Goal: Book appointment/travel/reservation

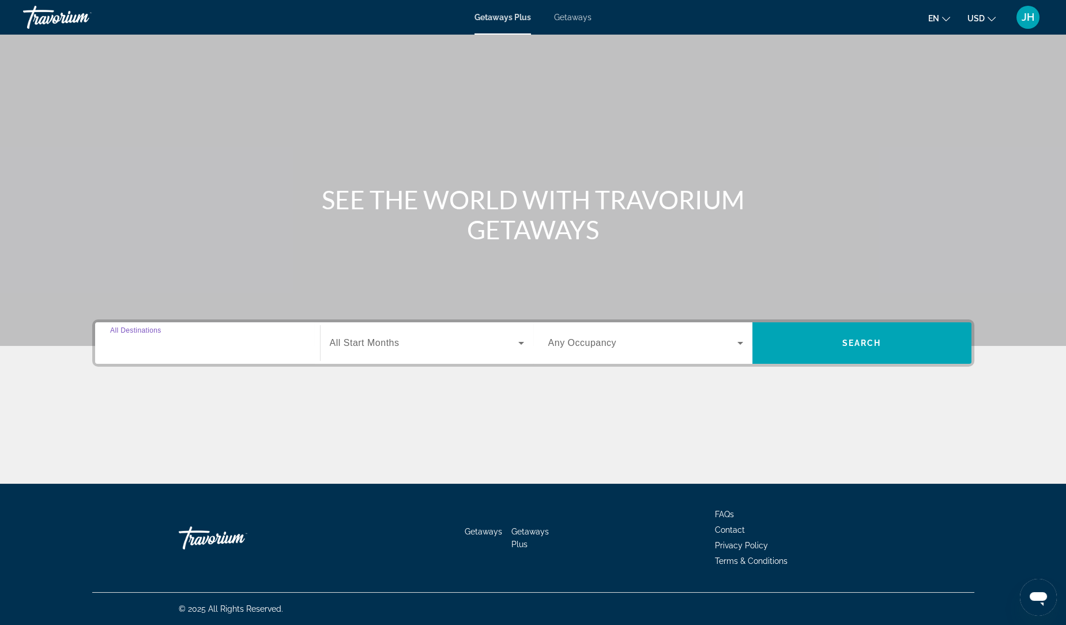
click at [209, 346] on input "Destination All Destinations" at bounding box center [207, 344] width 195 height 14
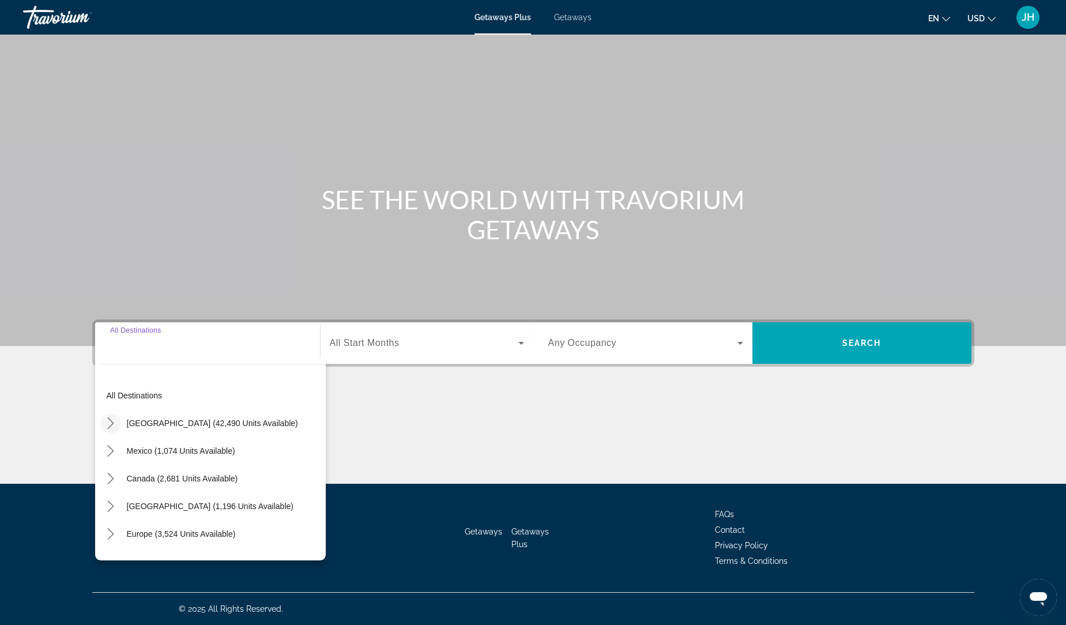
click at [112, 421] on icon "Toggle United States (42,490 units available) submenu" at bounding box center [111, 423] width 6 height 12
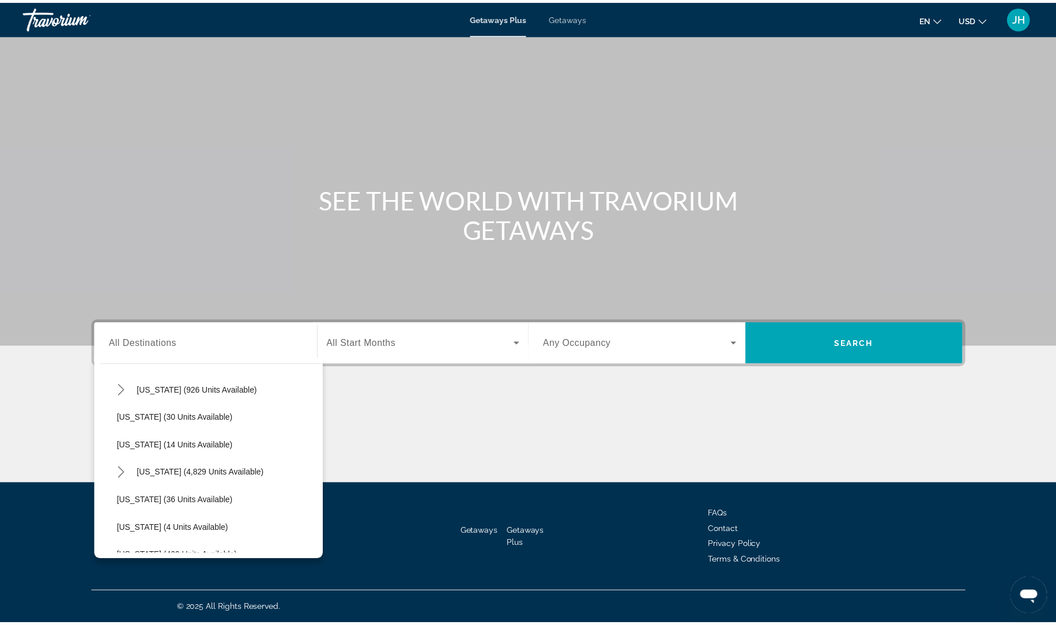
scroll to position [216, 0]
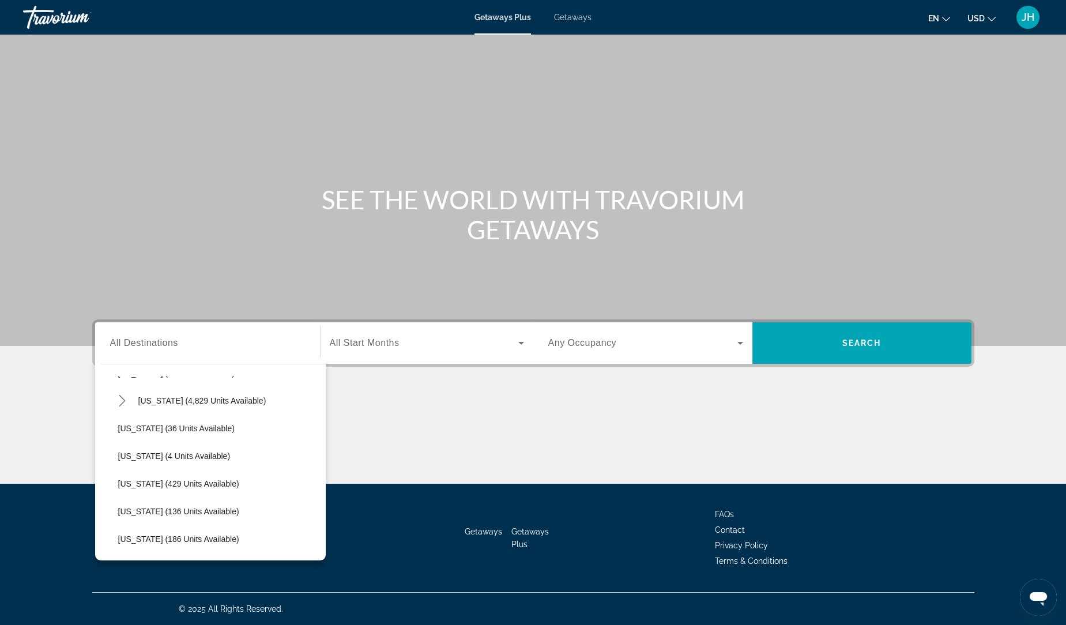
click at [252, 401] on div "[US_STATE] (4,829 units available)" at bounding box center [218, 401] width 213 height 28
click at [214, 396] on span "[US_STATE] (4,829 units available)" at bounding box center [202, 400] width 128 height 9
type input "**********"
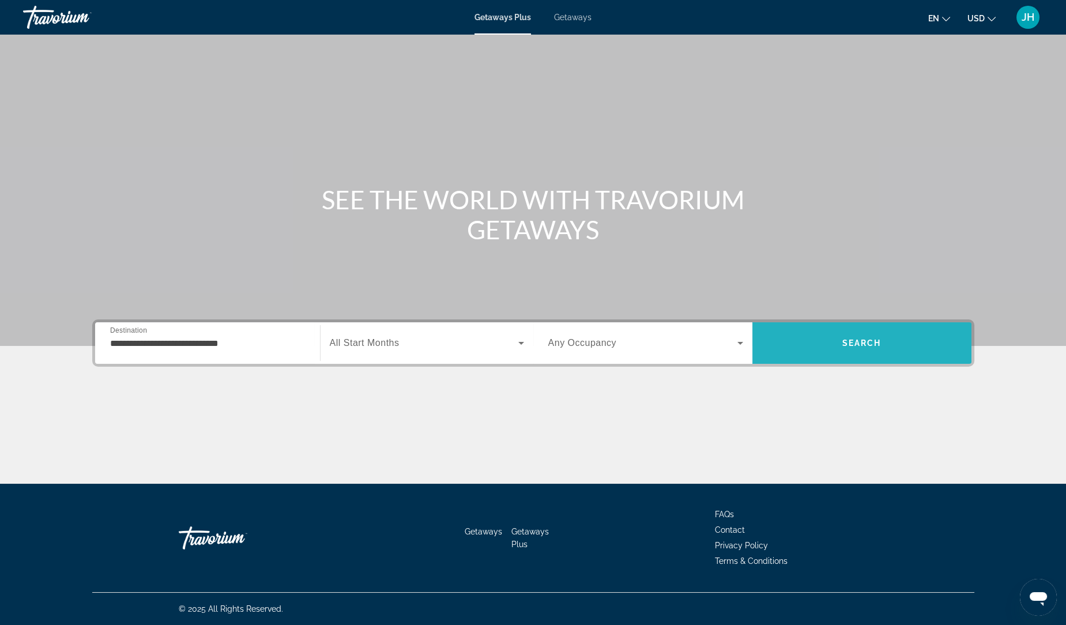
click at [833, 337] on span "Search" at bounding box center [861, 343] width 219 height 28
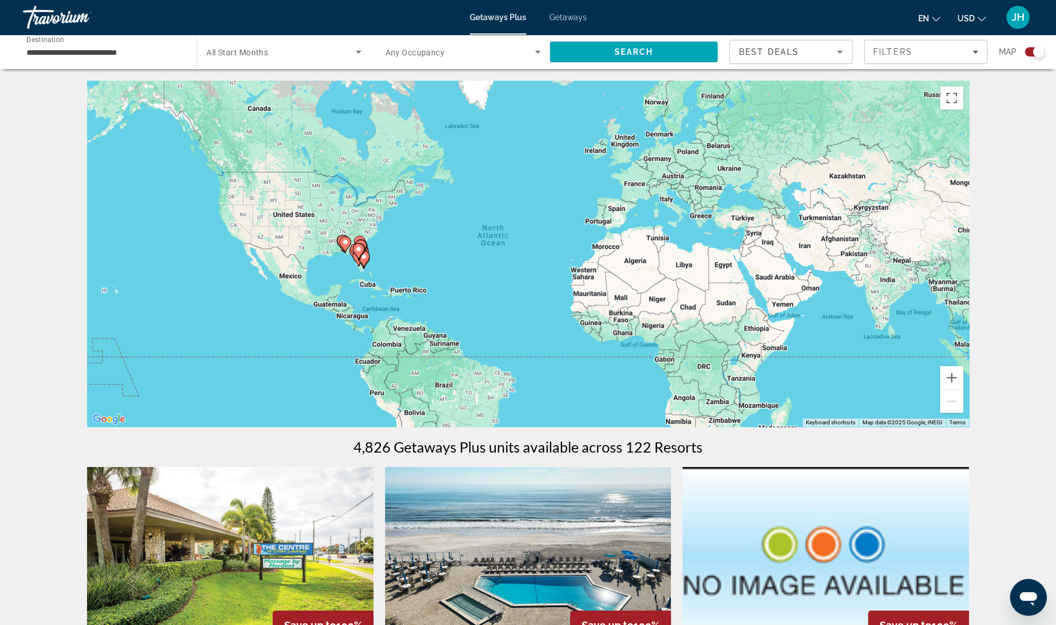
click at [235, 54] on span "All Start Months" at bounding box center [237, 52] width 62 height 9
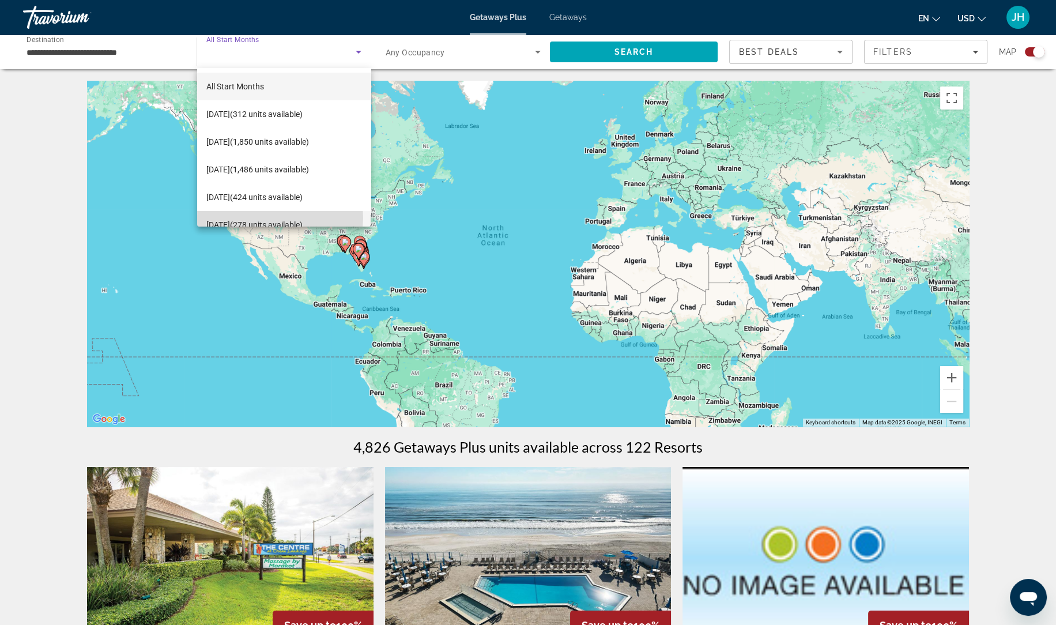
click at [274, 218] on span "[DATE] (278 units available)" at bounding box center [254, 225] width 96 height 14
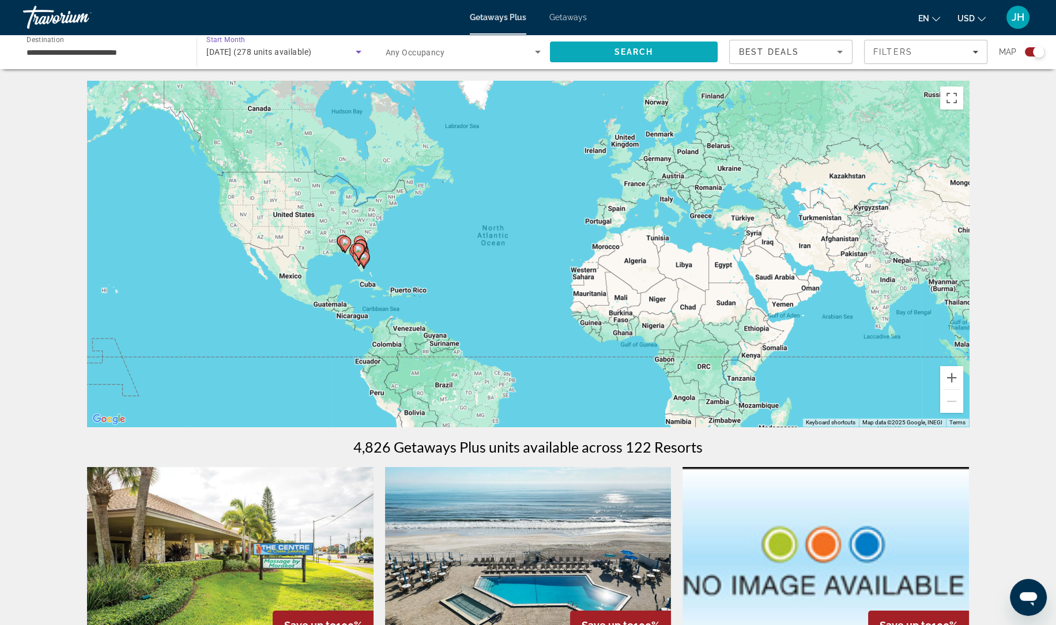
click at [631, 55] on span "Search" at bounding box center [633, 51] width 39 height 9
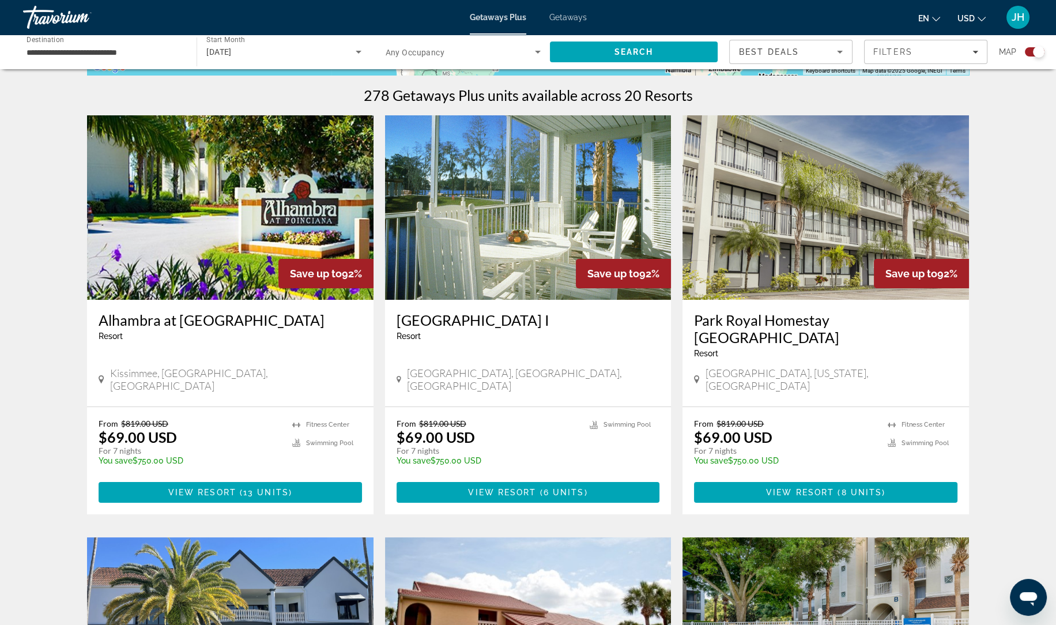
scroll to position [354, 0]
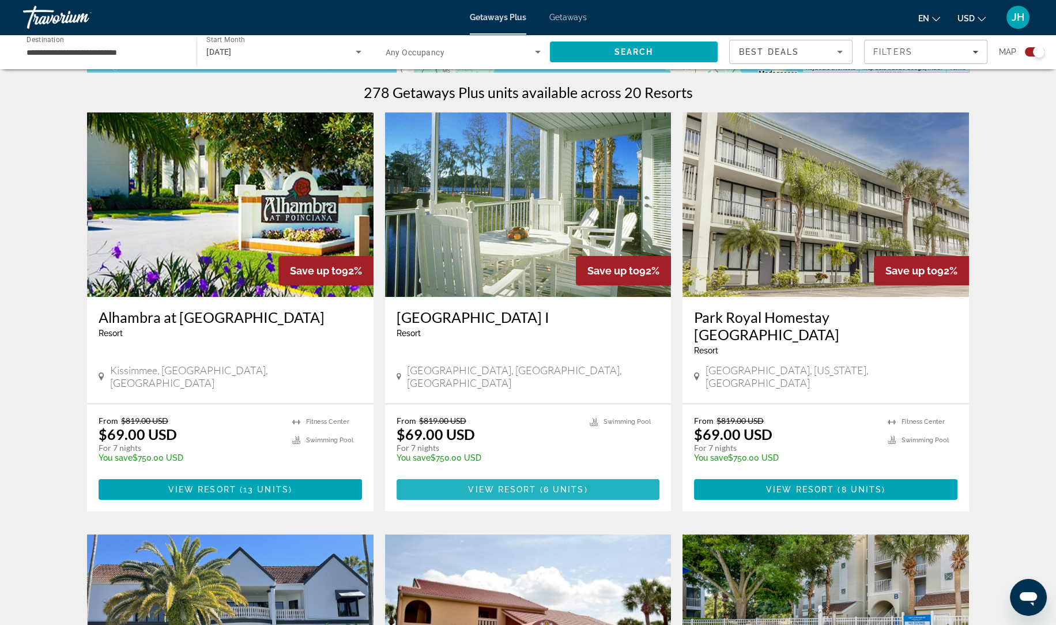
click at [475, 476] on span "Main content" at bounding box center [528, 490] width 263 height 28
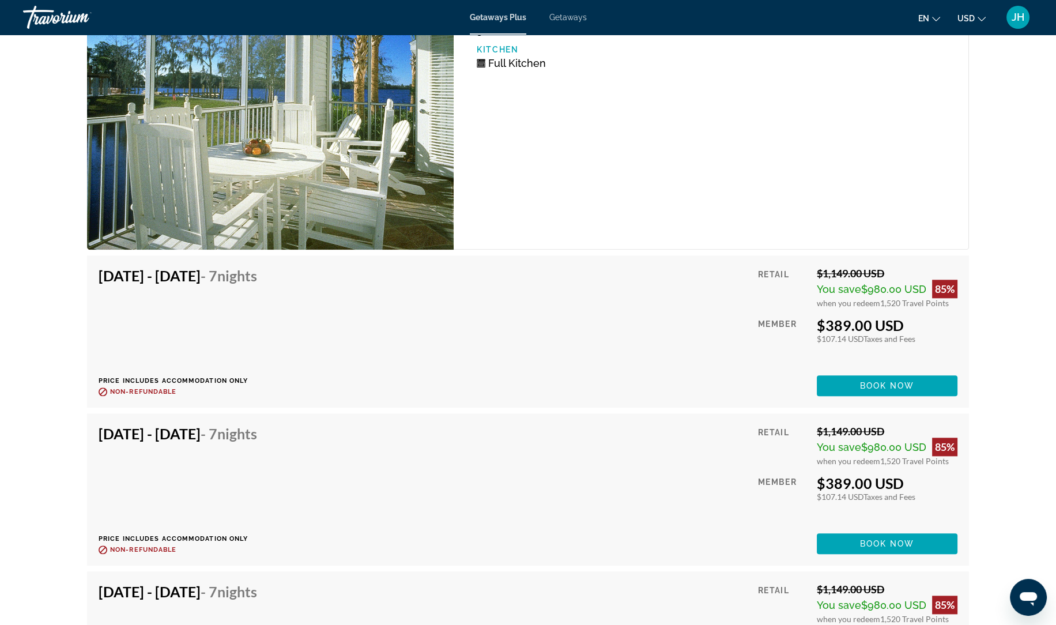
scroll to position [1936, 0]
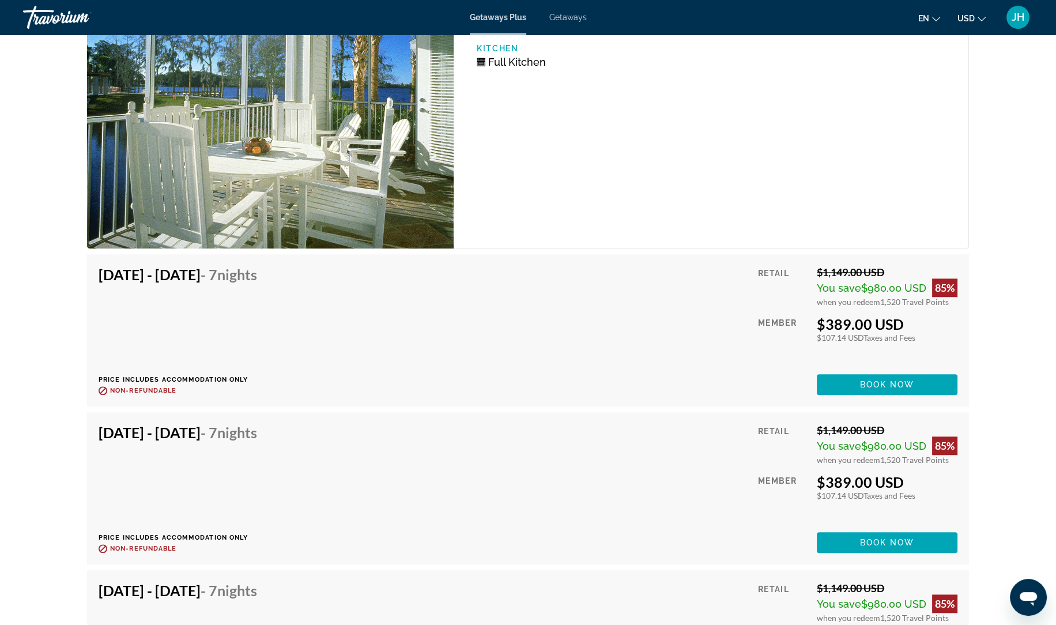
click at [1018, 18] on span "JH" at bounding box center [1018, 18] width 13 height 12
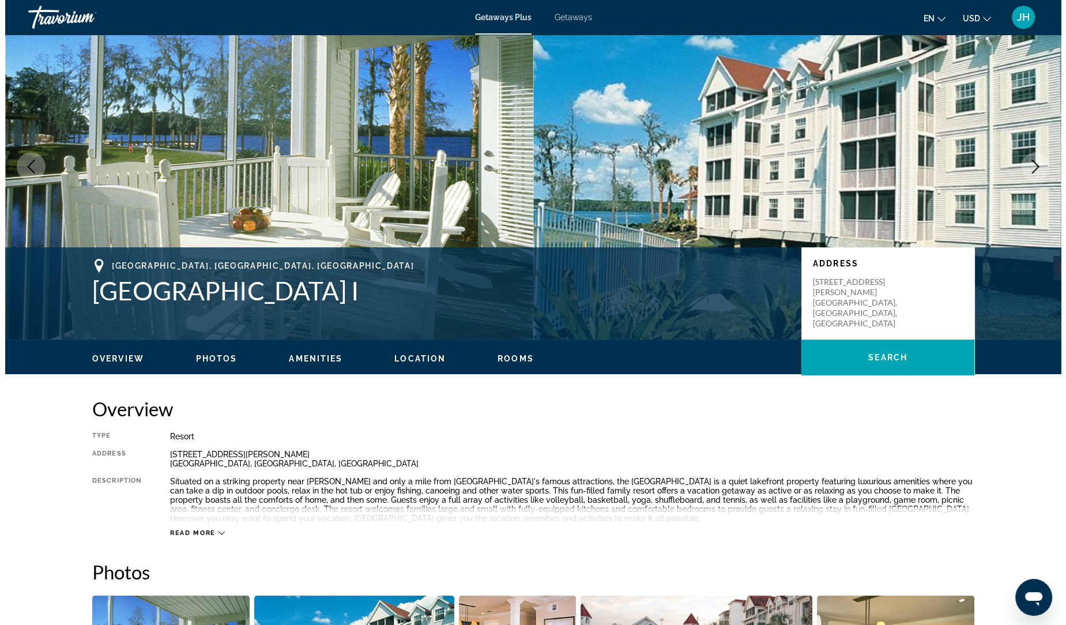
scroll to position [0, 0]
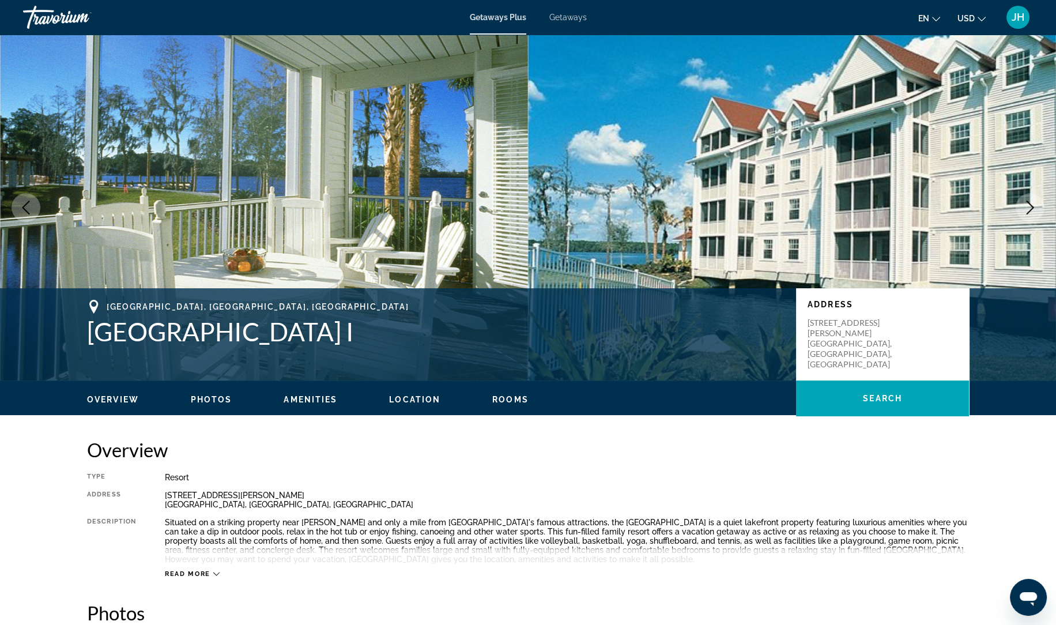
click at [571, 7] on div "Getaways Plus Getaways en English Español Français Italiano Português русский U…" at bounding box center [528, 17] width 1056 height 30
click at [582, 18] on span "Getaways" at bounding box center [567, 17] width 37 height 9
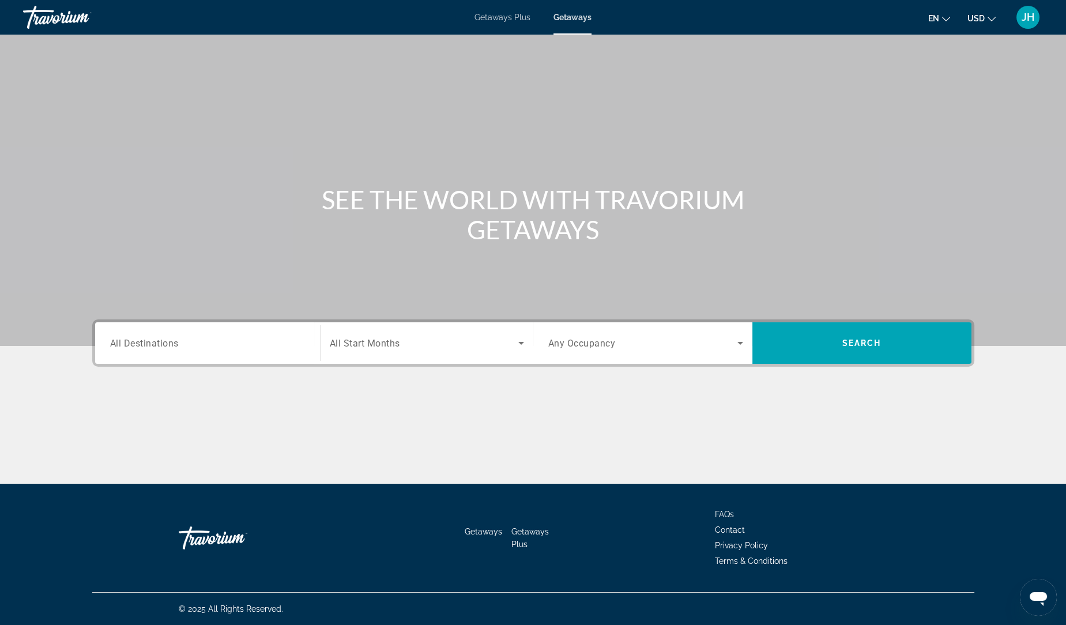
click at [197, 347] on input "Destination All Destinations" at bounding box center [207, 344] width 195 height 14
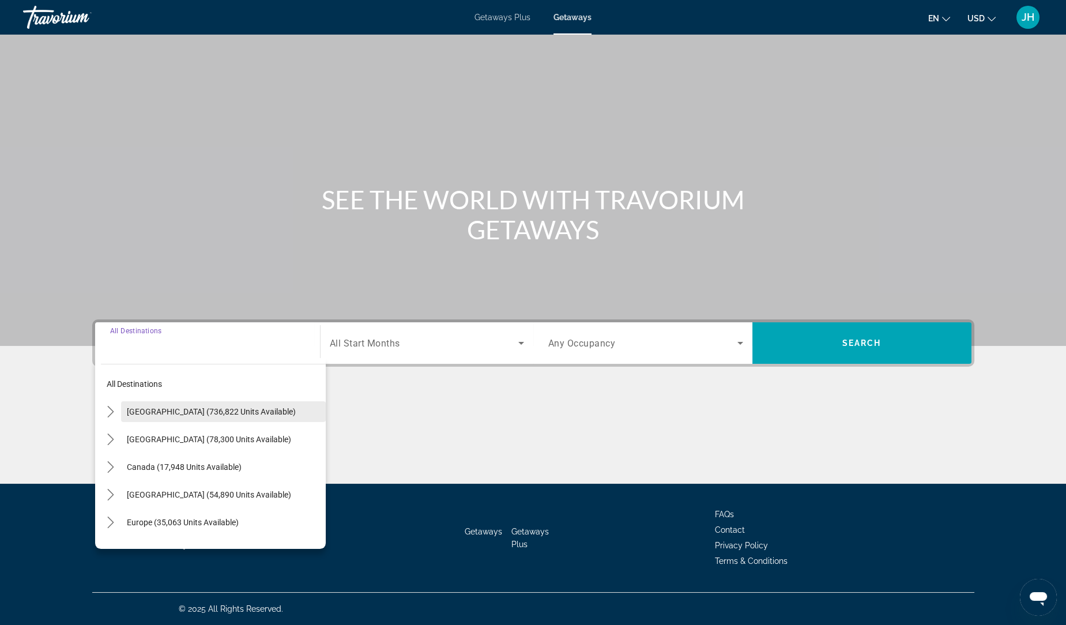
click at [204, 409] on span "[GEOGRAPHIC_DATA] (736,822 units available)" at bounding box center [211, 411] width 169 height 9
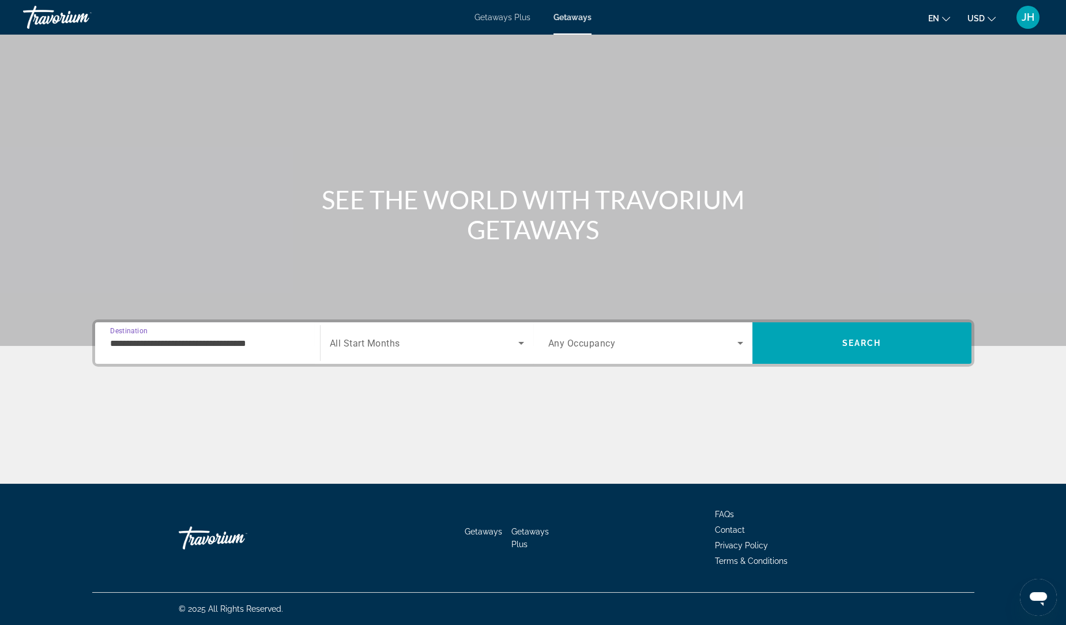
click at [231, 347] on input "**********" at bounding box center [207, 344] width 195 height 14
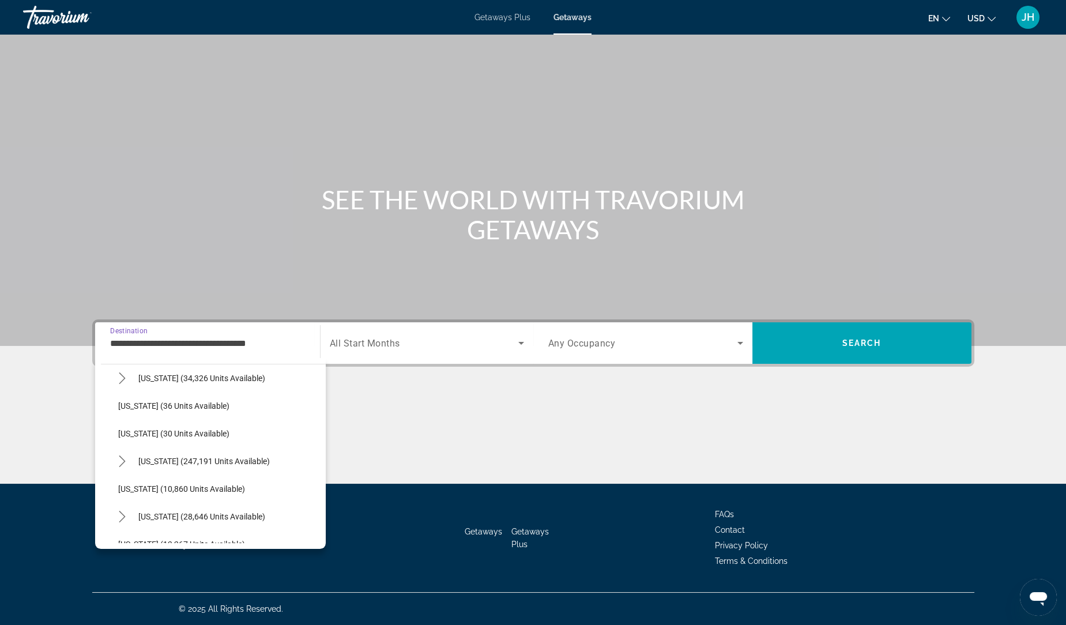
scroll to position [147, 0]
click at [211, 462] on span "Select destination: Florida (247,191 units available)" at bounding box center [229, 458] width 193 height 28
type input "**********"
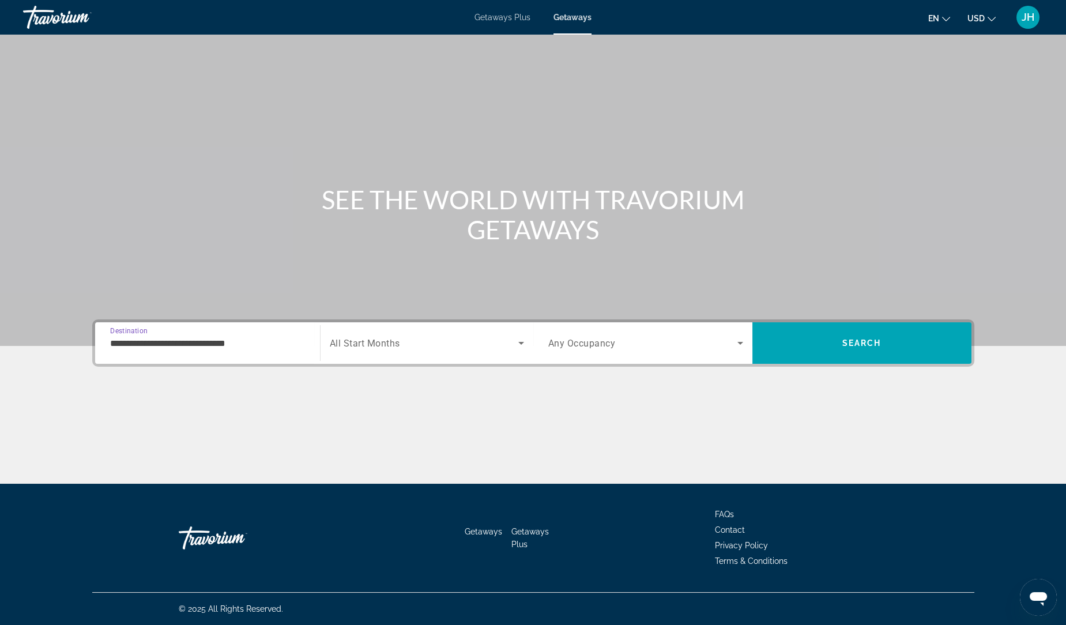
click at [424, 346] on span "Search widget" at bounding box center [424, 343] width 188 height 14
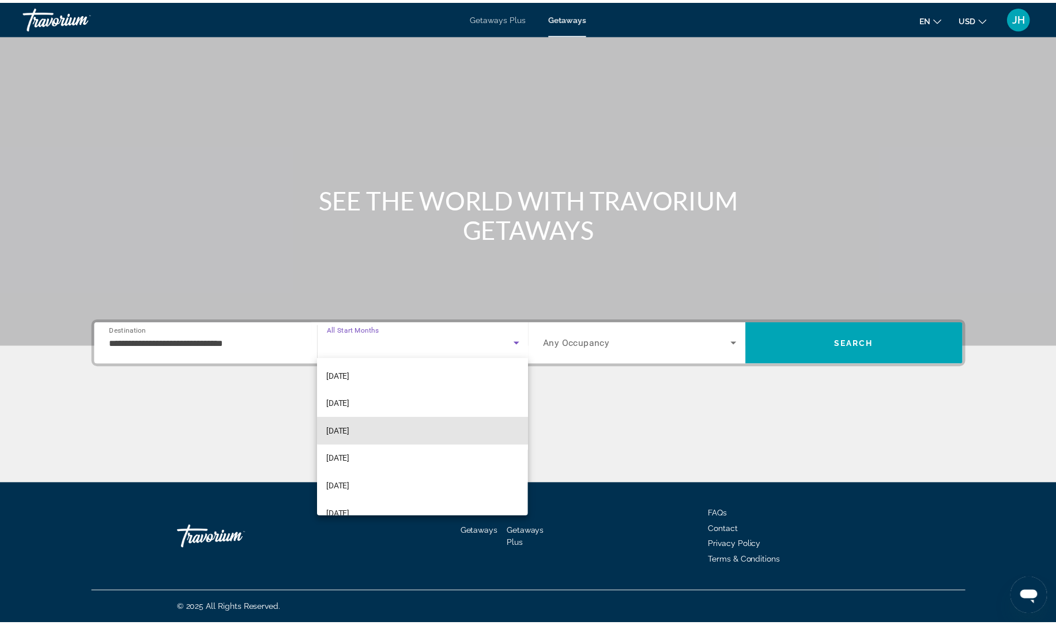
scroll to position [61, 0]
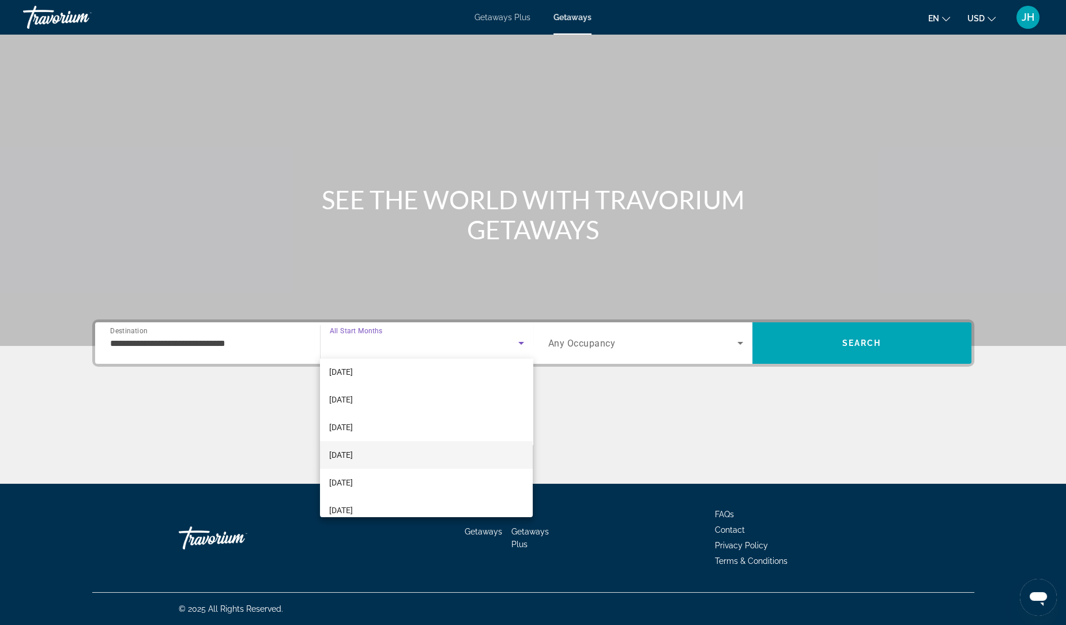
click at [398, 464] on mat-option "[DATE]" at bounding box center [426, 455] width 213 height 28
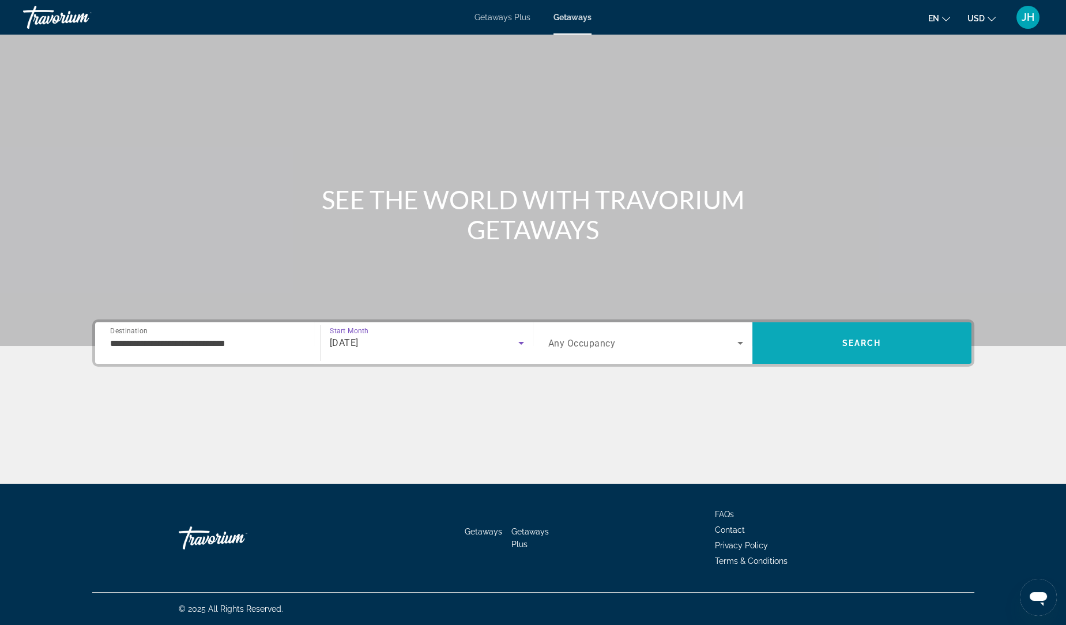
click at [822, 346] on span "Search" at bounding box center [861, 343] width 219 height 28
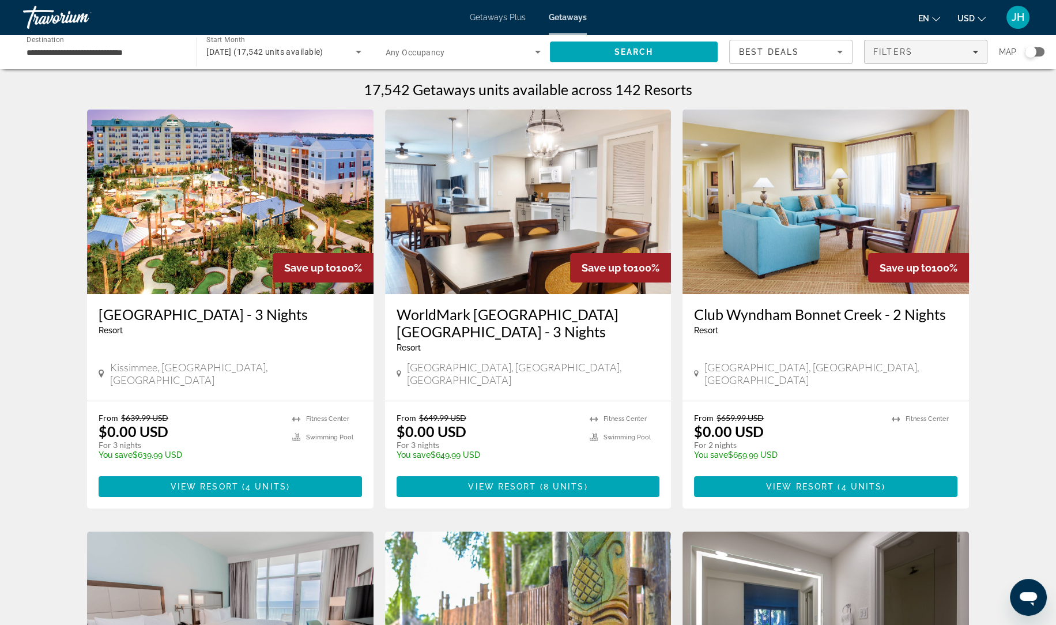
click at [905, 56] on span "Filters" at bounding box center [892, 51] width 39 height 9
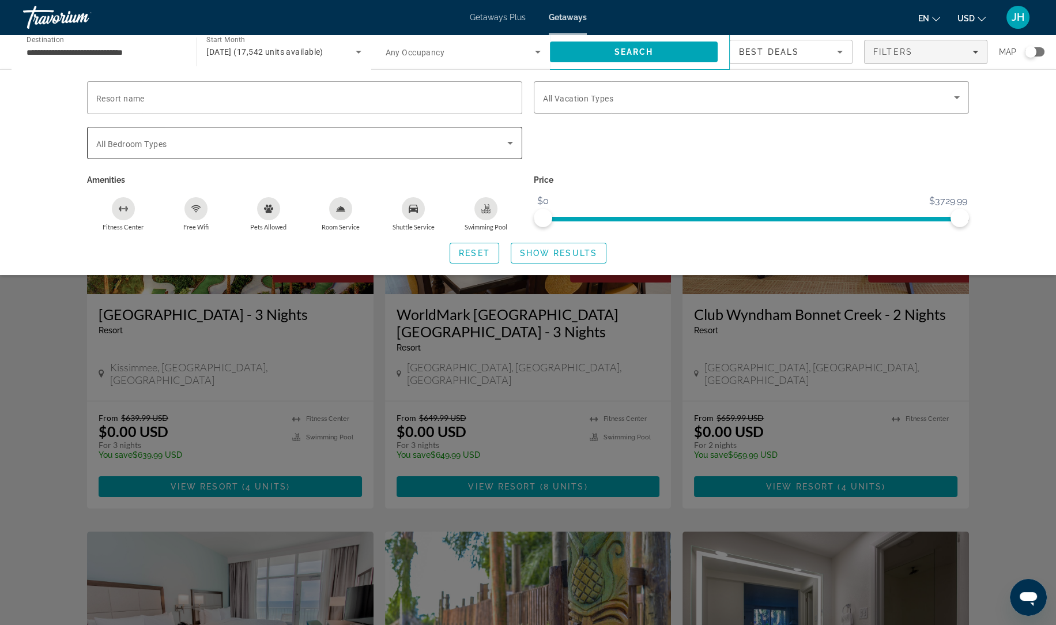
click at [319, 140] on span "Search widget" at bounding box center [301, 143] width 411 height 14
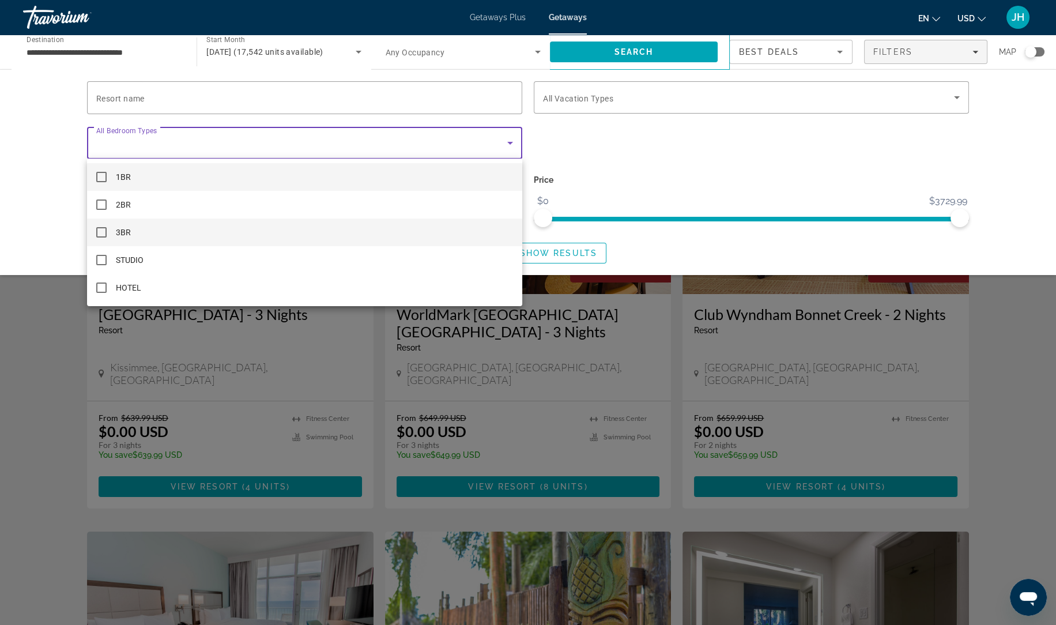
click at [176, 236] on mat-option "3BR" at bounding box center [304, 232] width 435 height 28
click at [589, 247] on div at bounding box center [528, 312] width 1056 height 625
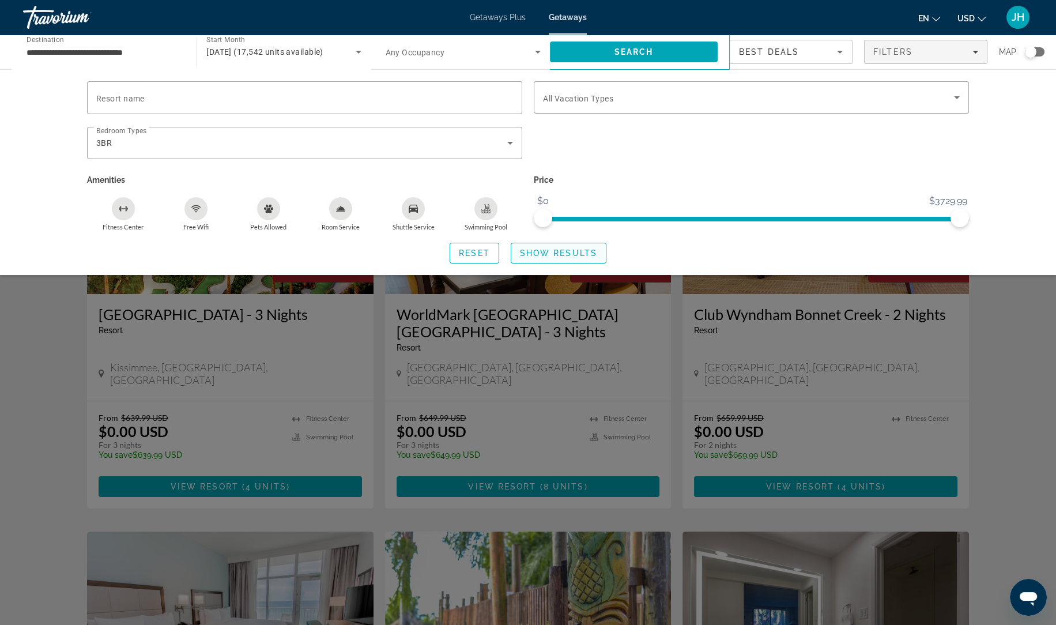
click at [574, 261] on span "Search widget" at bounding box center [558, 253] width 95 height 28
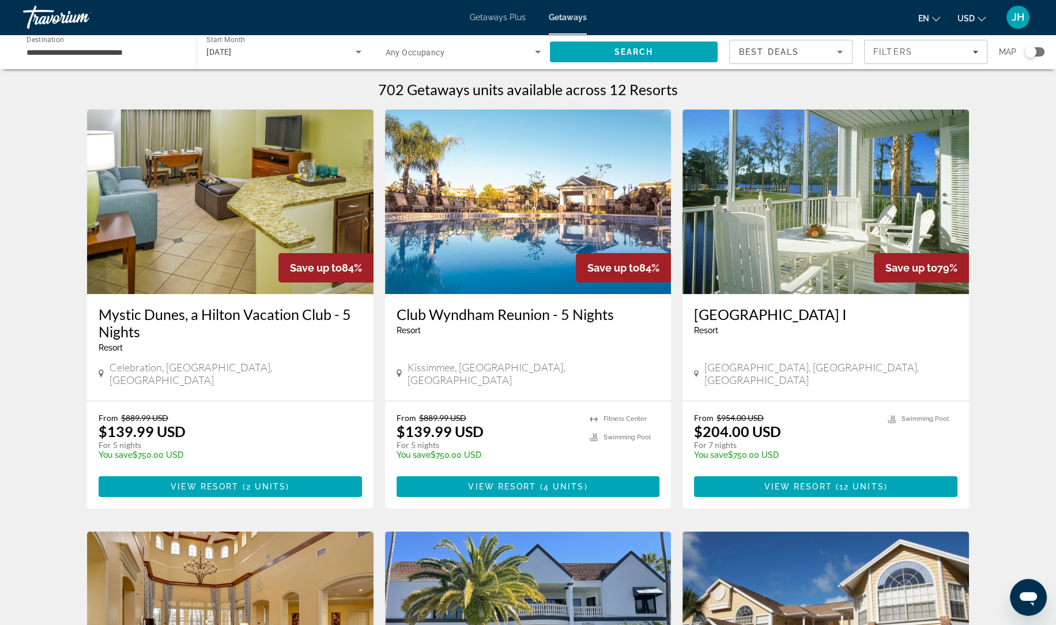
click at [882, 365] on div "[GEOGRAPHIC_DATA], [GEOGRAPHIC_DATA], [GEOGRAPHIC_DATA]" at bounding box center [825, 373] width 263 height 25
click at [866, 482] on span "12 units" at bounding box center [861, 486] width 45 height 9
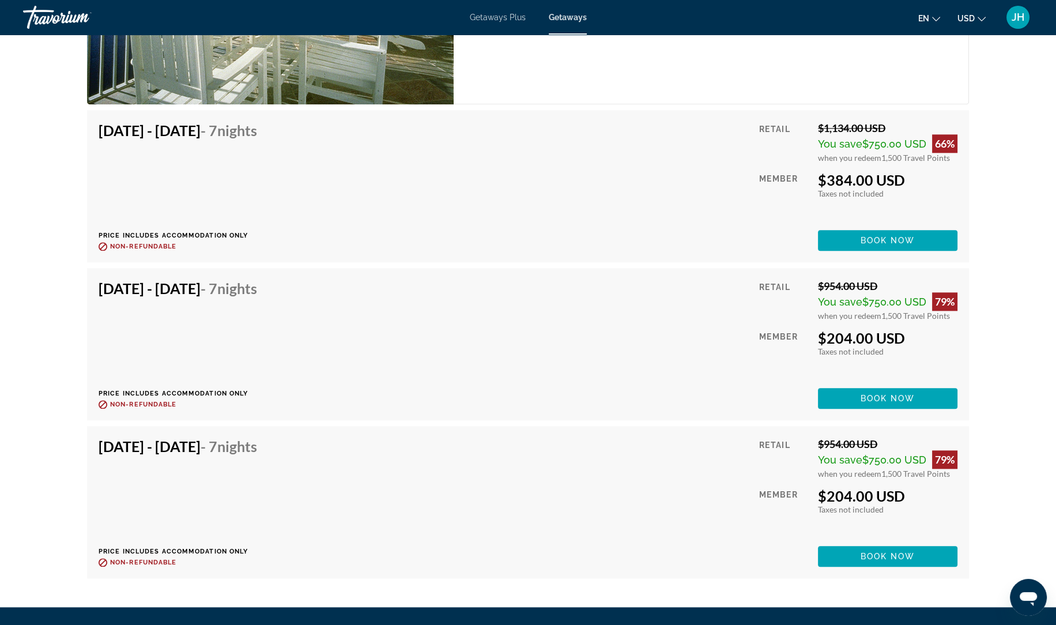
scroll to position [2093, 0]
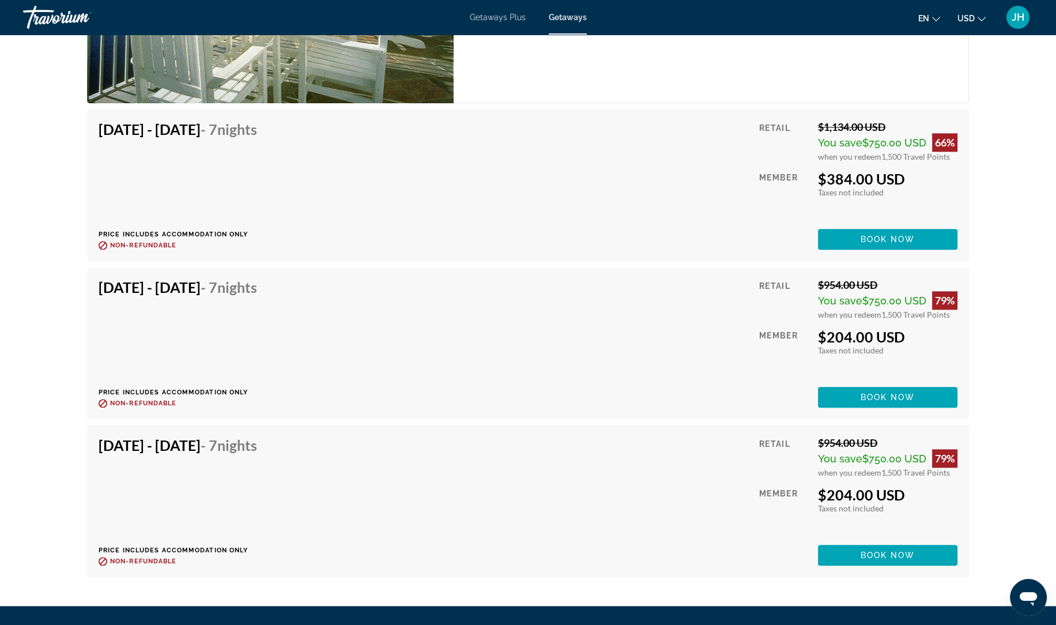
click at [1027, 16] on div "JH" at bounding box center [1017, 17] width 23 height 23
click at [932, 390] on span "Main content" at bounding box center [887, 397] width 139 height 28
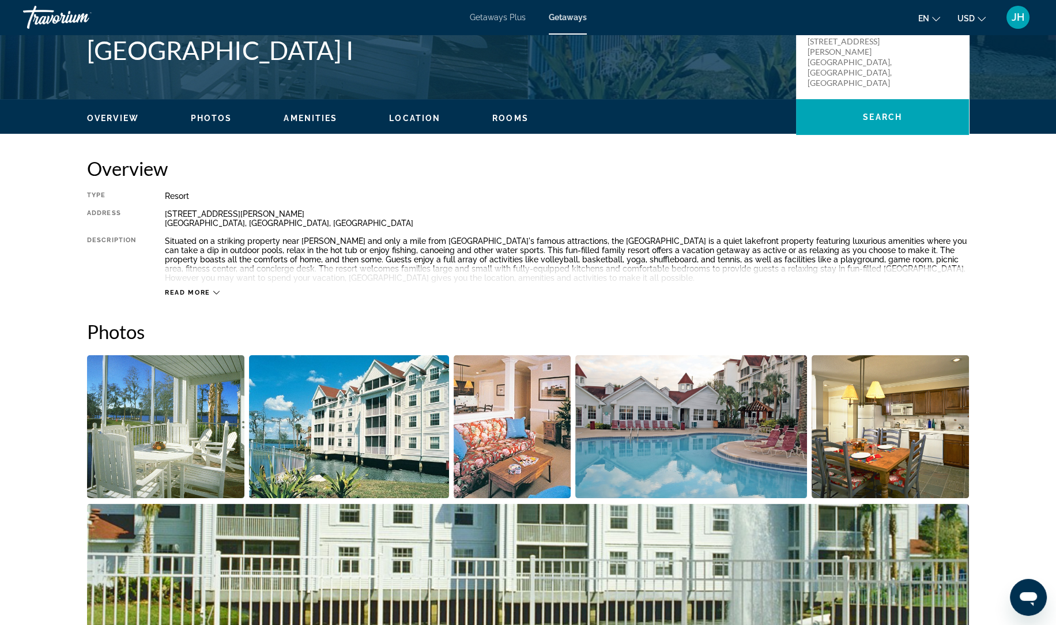
scroll to position [286, 0]
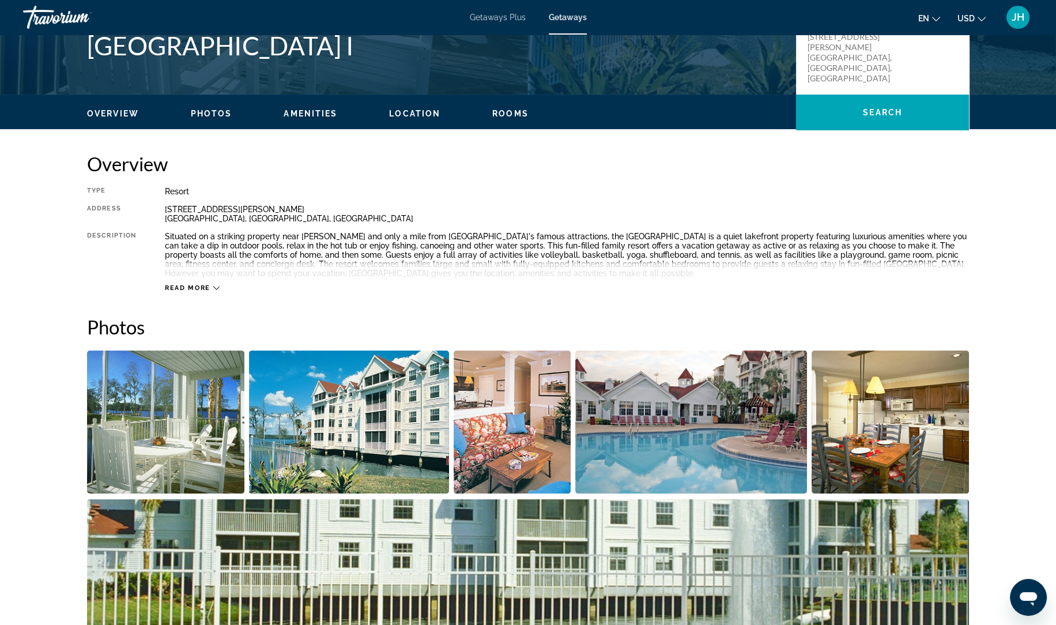
click at [186, 425] on img "Open full-screen image slider" at bounding box center [165, 421] width 157 height 143
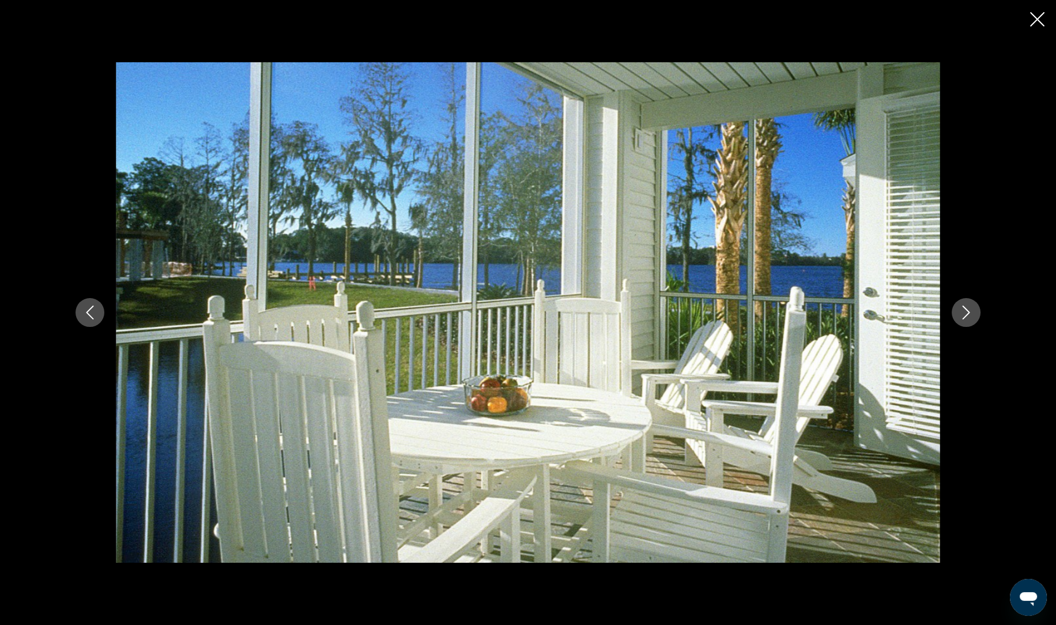
click at [977, 311] on button "Next image" at bounding box center [966, 312] width 29 height 29
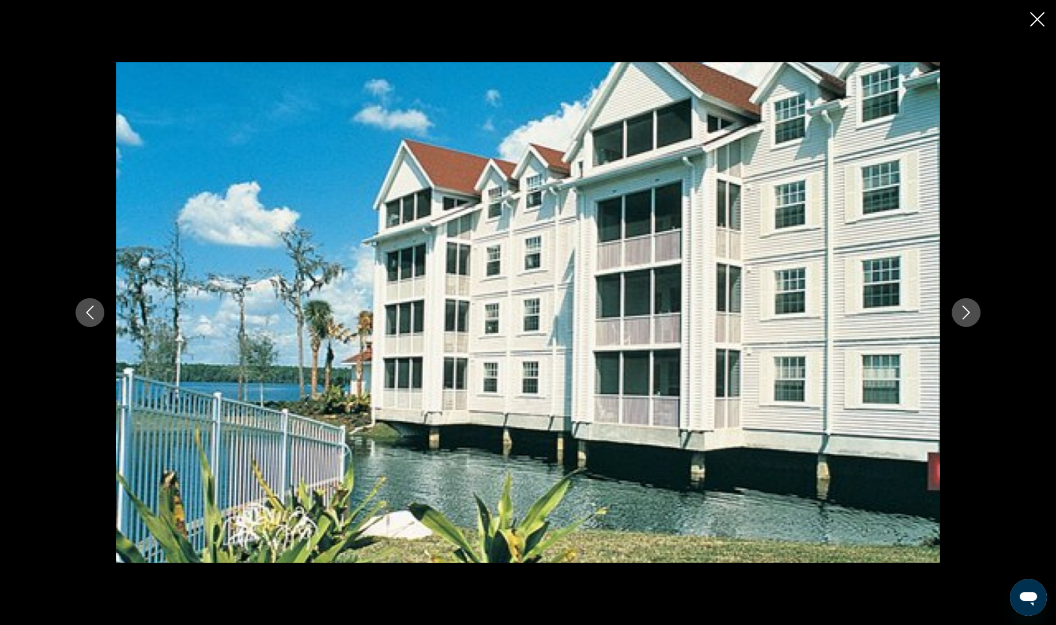
click at [975, 313] on button "Next image" at bounding box center [966, 312] width 29 height 29
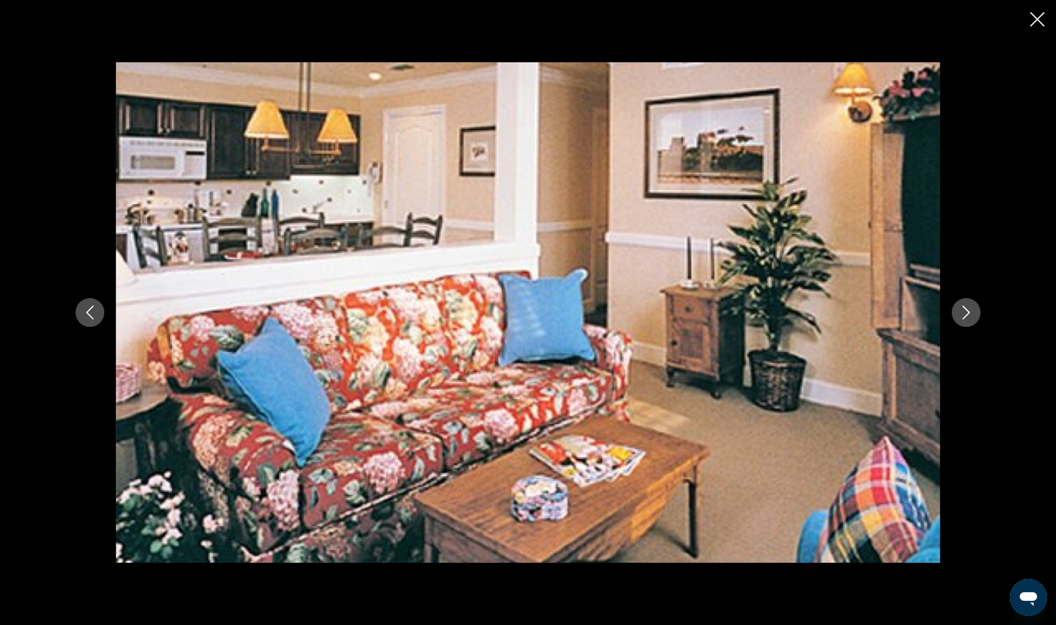
click at [972, 301] on button "Next image" at bounding box center [966, 312] width 29 height 29
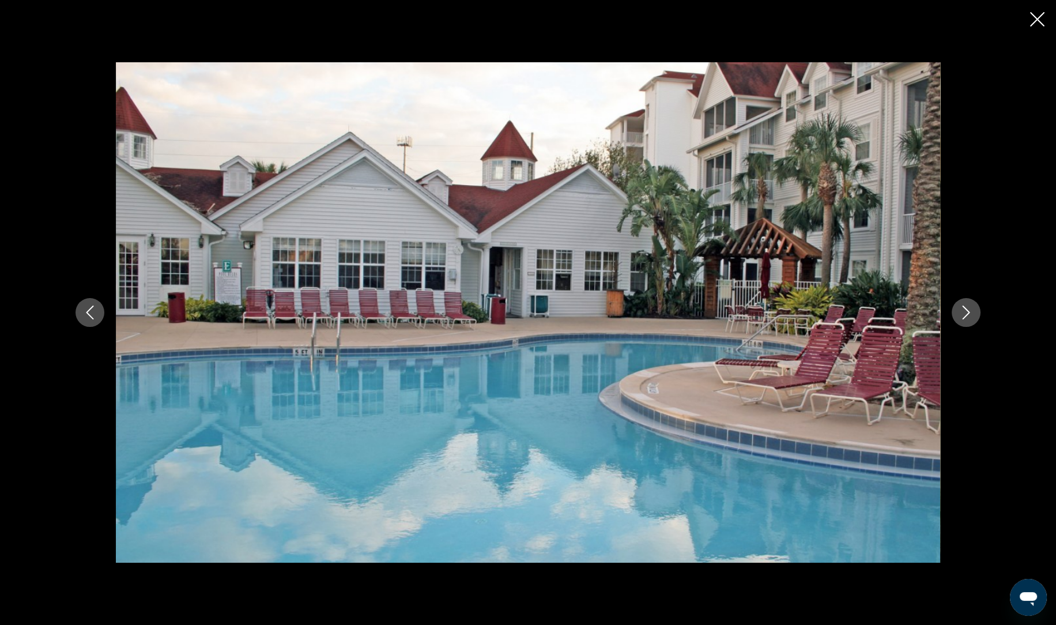
click at [961, 316] on icon "Next image" at bounding box center [966, 312] width 14 height 14
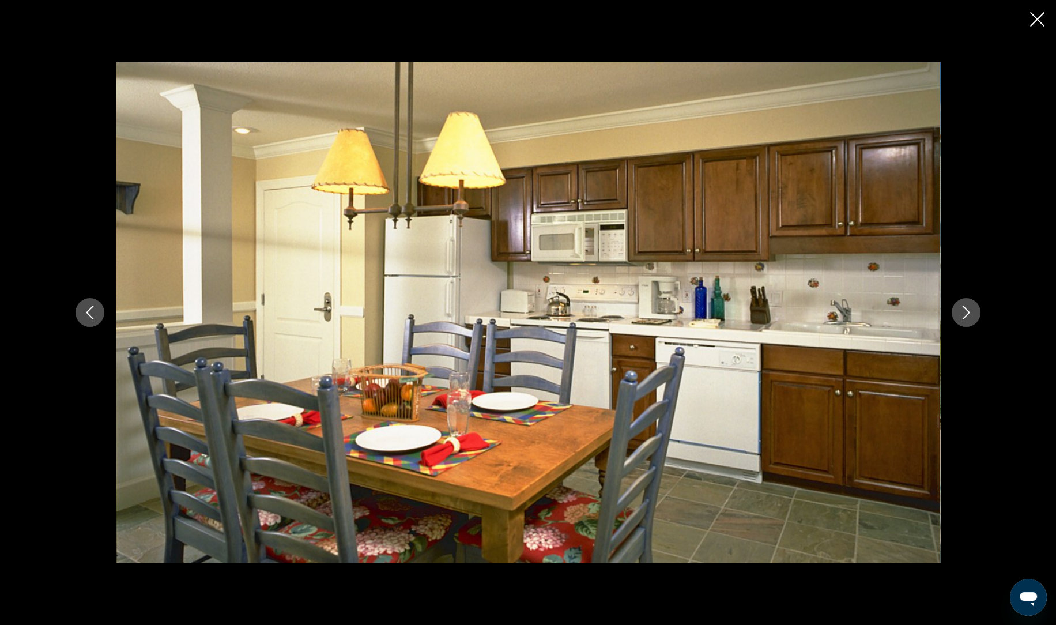
click at [963, 315] on icon "Next image" at bounding box center [966, 312] width 14 height 14
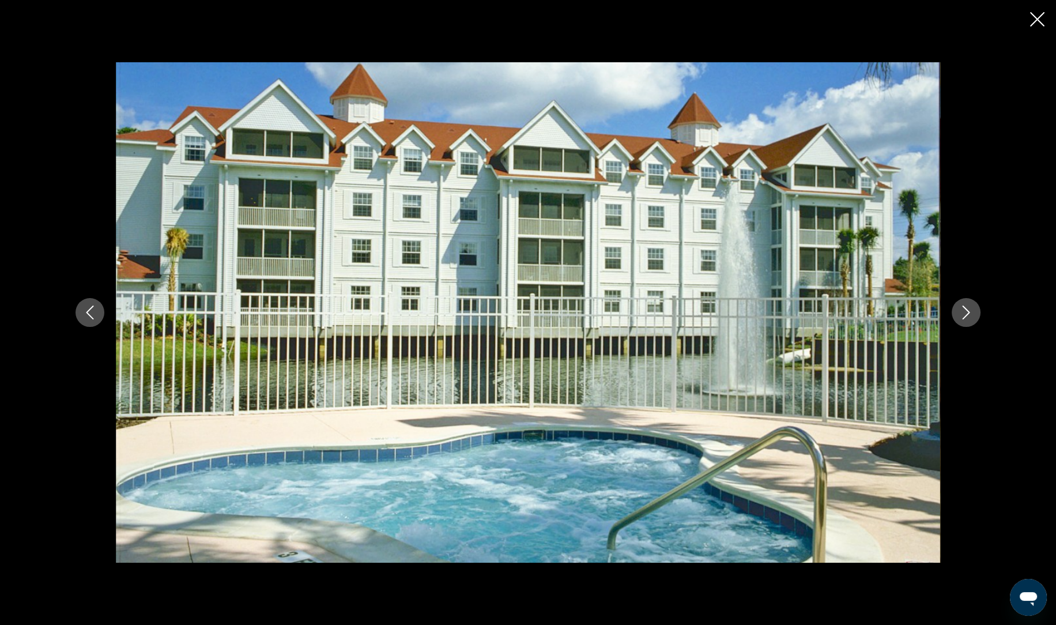
click at [963, 315] on icon "Next image" at bounding box center [966, 312] width 14 height 14
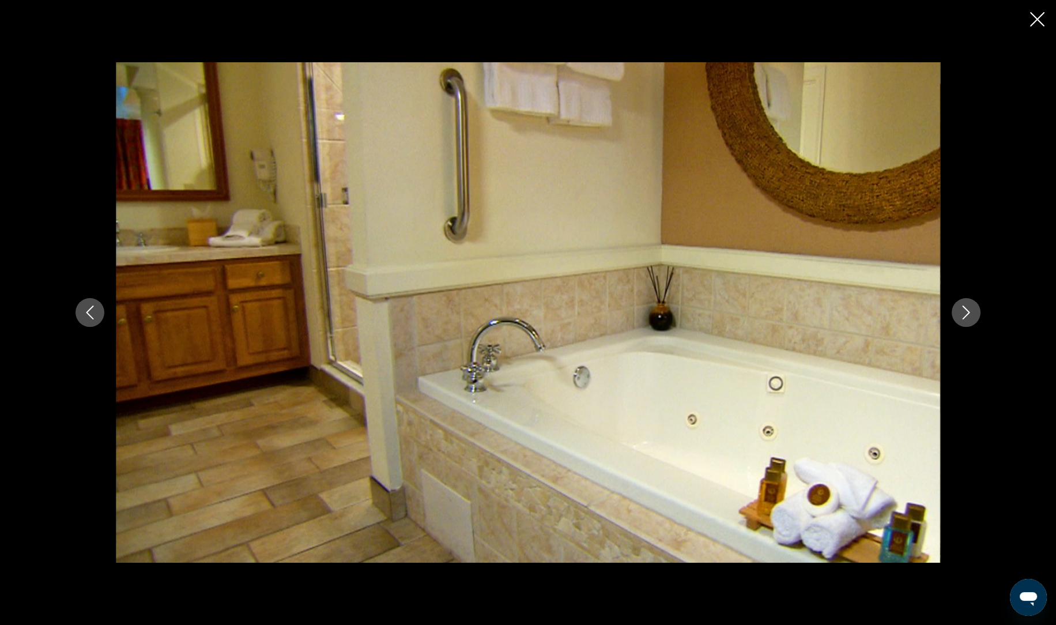
click at [967, 307] on icon "Next image" at bounding box center [966, 312] width 14 height 14
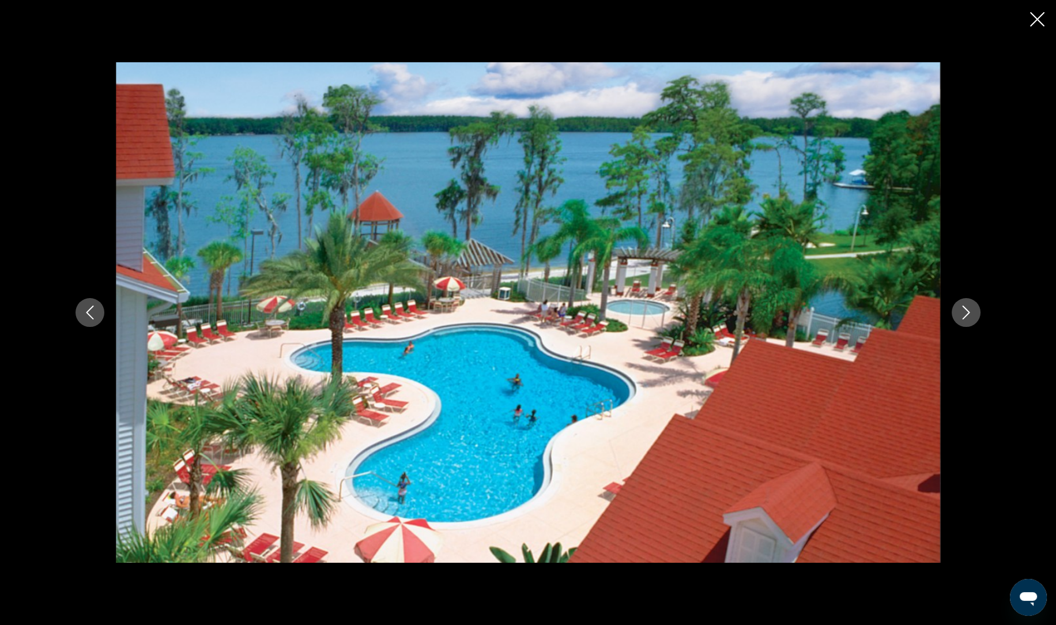
click at [976, 313] on button "Next image" at bounding box center [966, 312] width 29 height 29
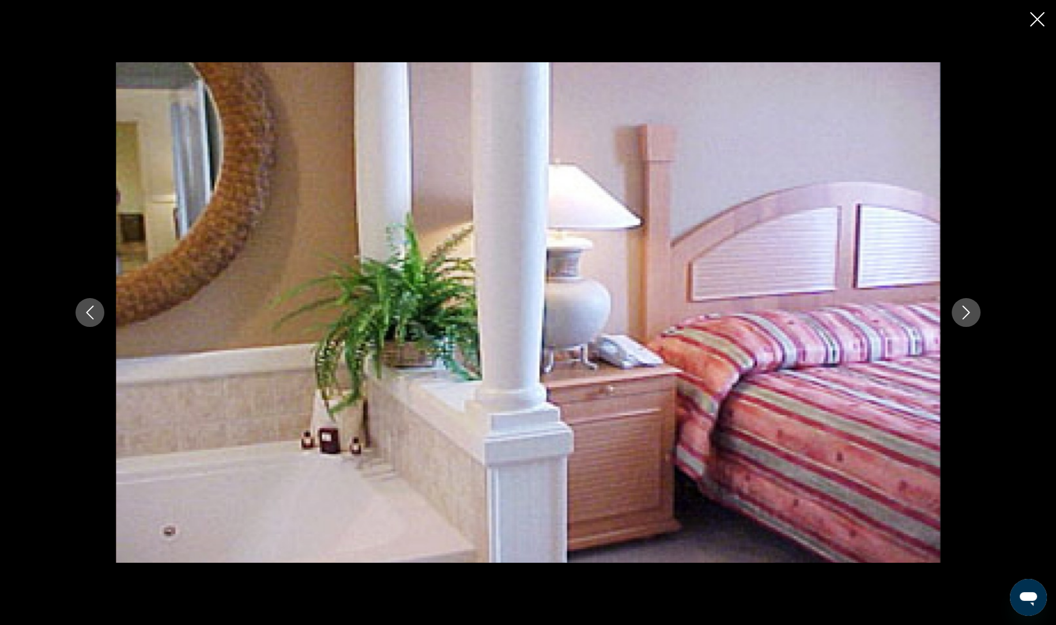
click at [972, 323] on button "Next image" at bounding box center [966, 312] width 29 height 29
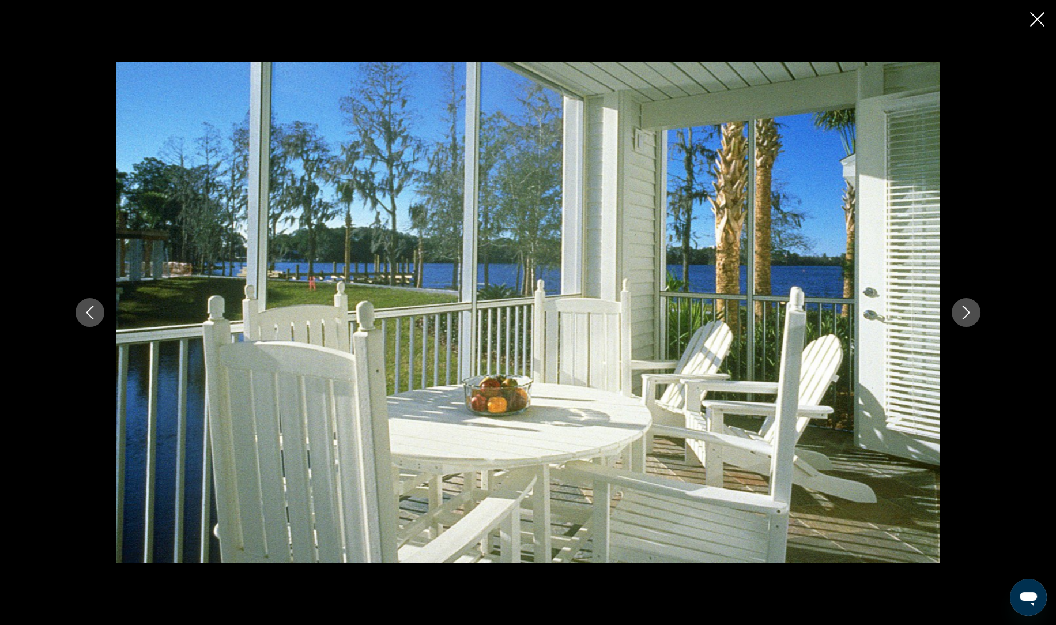
click at [966, 312] on icon "Next image" at bounding box center [966, 312] width 14 height 14
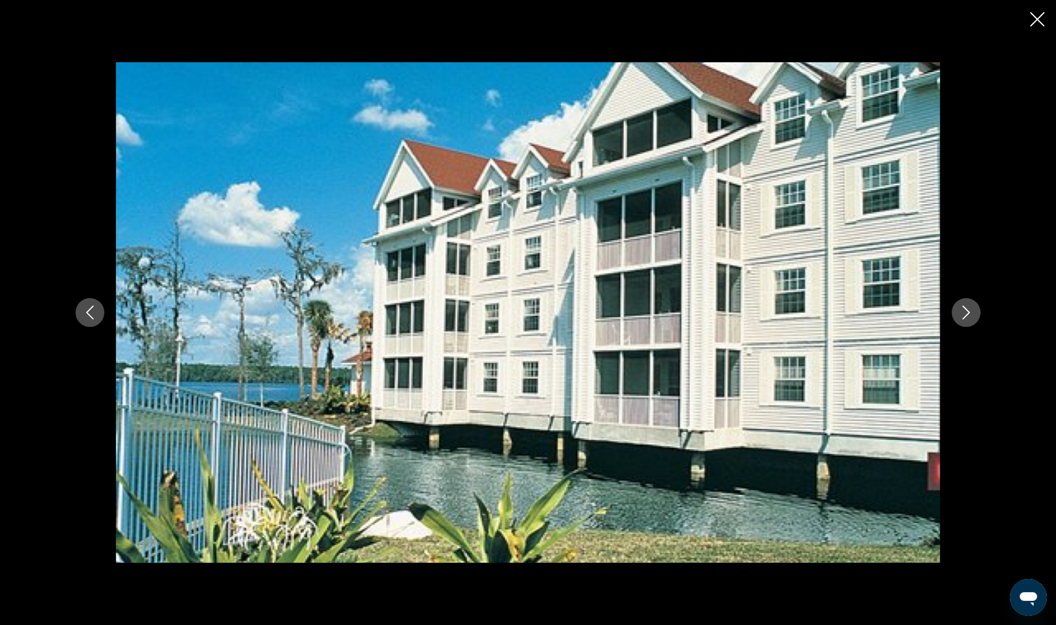
click at [964, 312] on icon "Next image" at bounding box center [966, 312] width 14 height 14
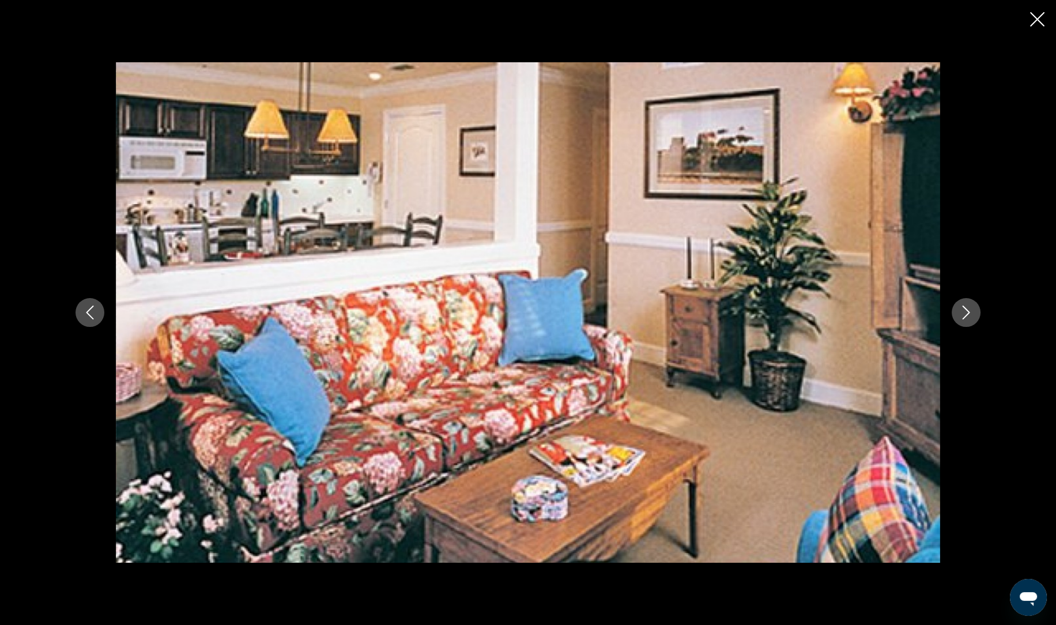
click at [976, 313] on button "Next image" at bounding box center [966, 312] width 29 height 29
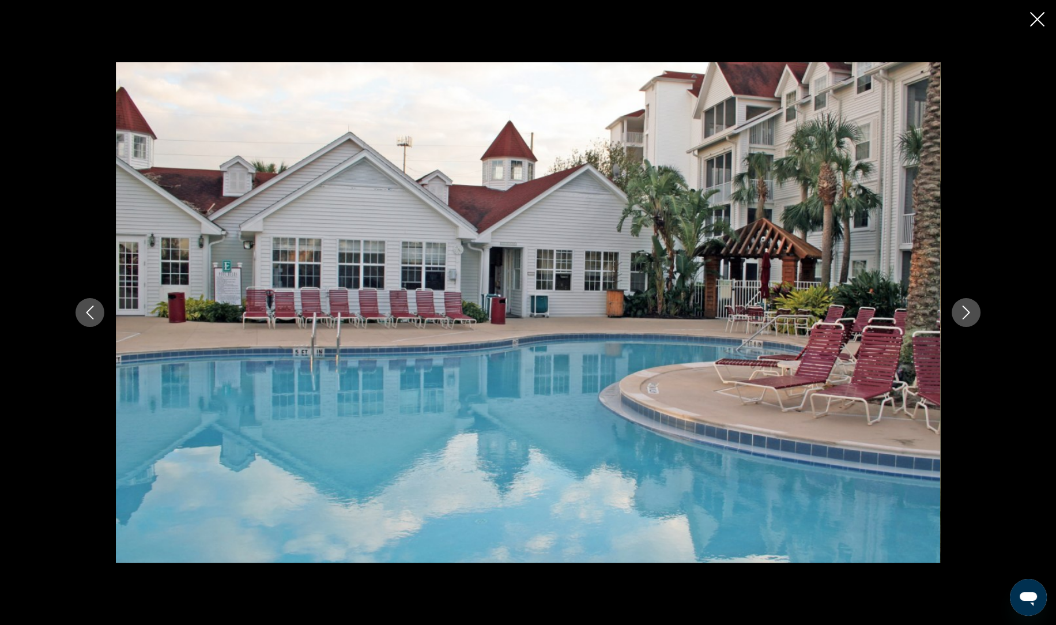
click at [1038, 20] on icon "Close slideshow" at bounding box center [1037, 19] width 14 height 14
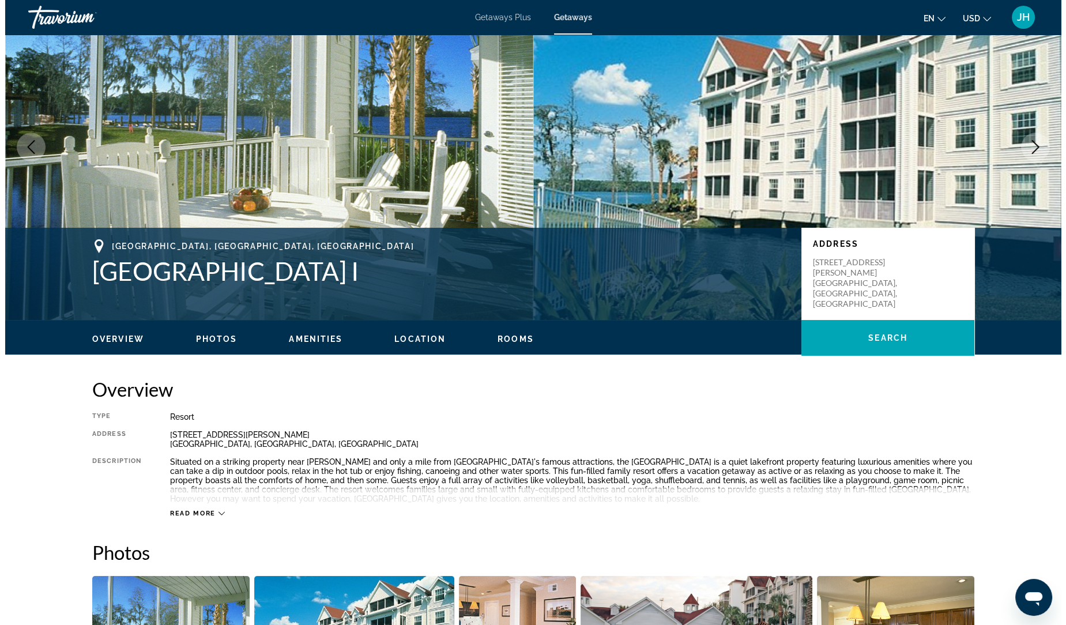
scroll to position [0, 0]
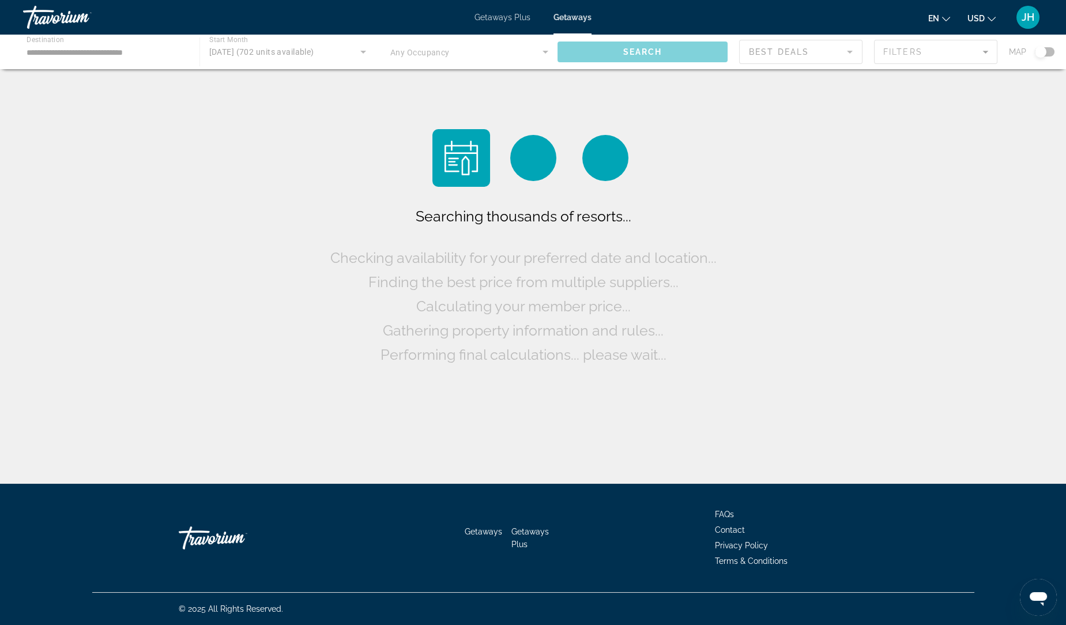
click at [501, 19] on span "Getaways Plus" at bounding box center [502, 17] width 56 height 9
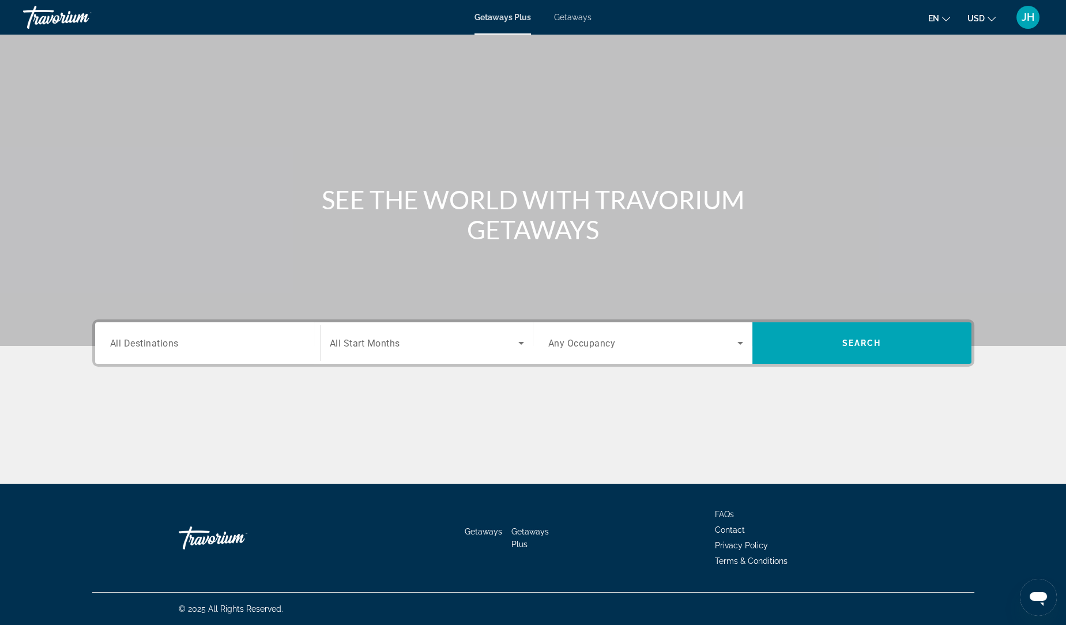
click at [173, 348] on span "All Destinations" at bounding box center [144, 342] width 69 height 11
click at [173, 348] on input "Destination All Destinations" at bounding box center [207, 344] width 195 height 14
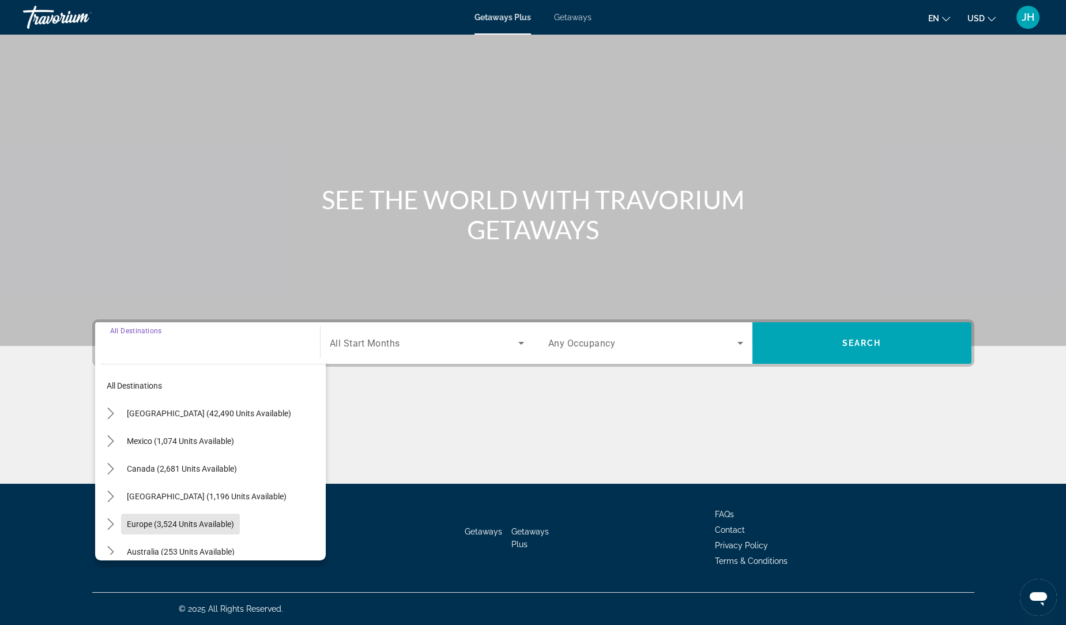
scroll to position [10, 0]
click at [205, 413] on span "[GEOGRAPHIC_DATA] (42,490 units available)" at bounding box center [209, 412] width 164 height 9
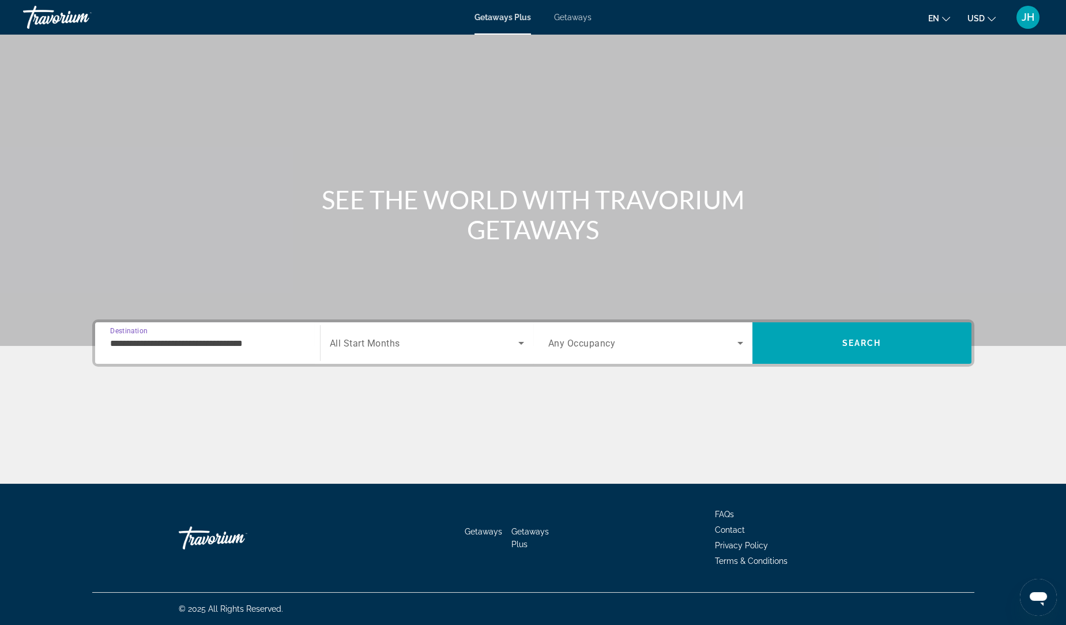
click at [211, 337] on input "**********" at bounding box center [207, 344] width 195 height 14
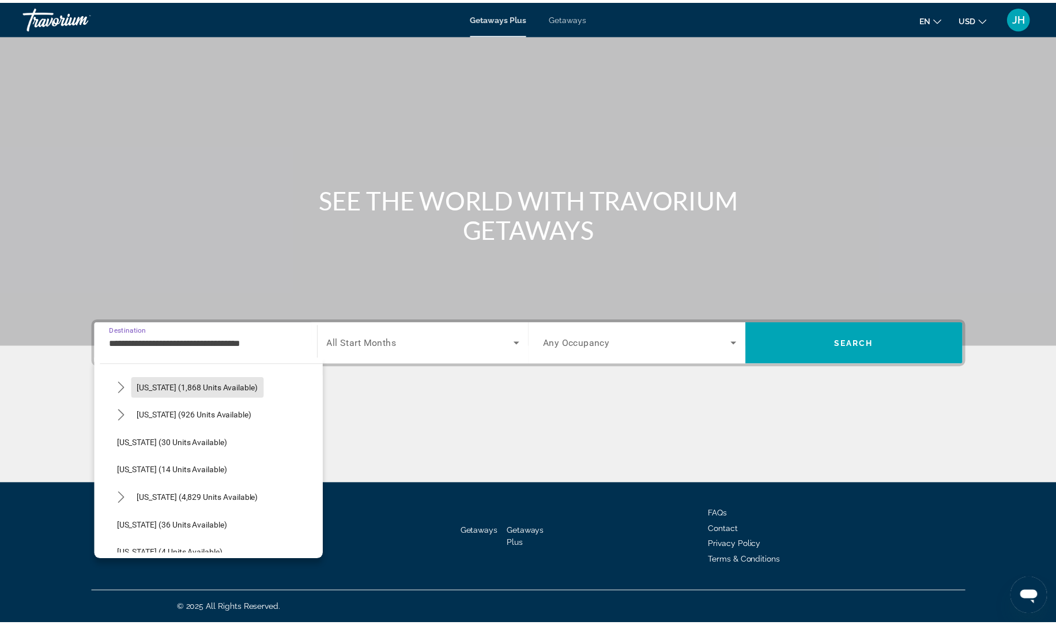
scroll to position [127, 0]
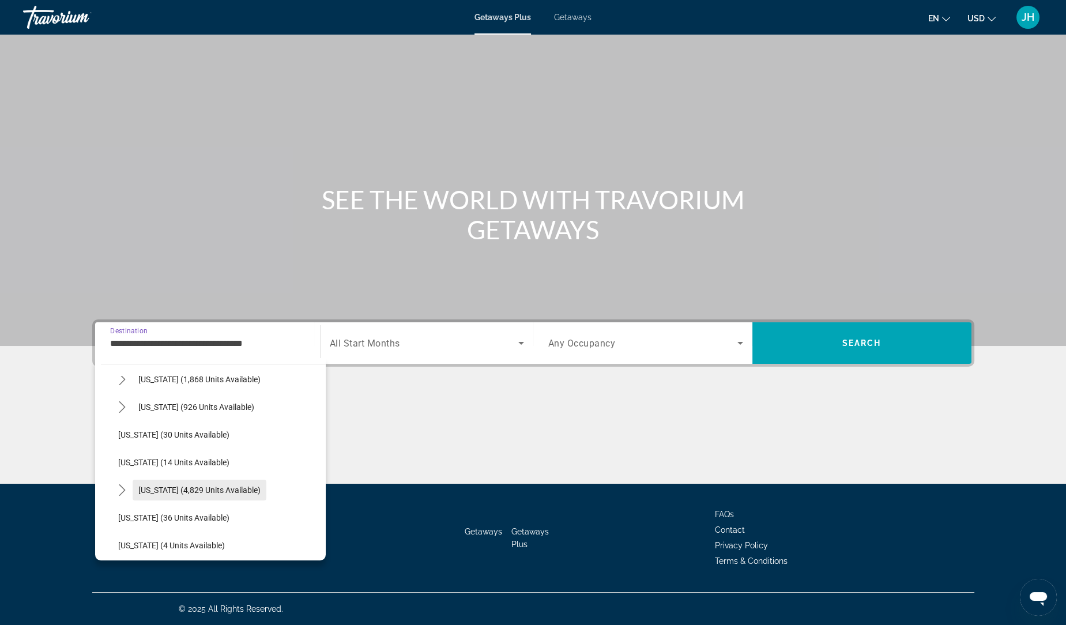
click at [217, 497] on span "Select destination: Florida (4,829 units available)" at bounding box center [200, 490] width 134 height 28
type input "**********"
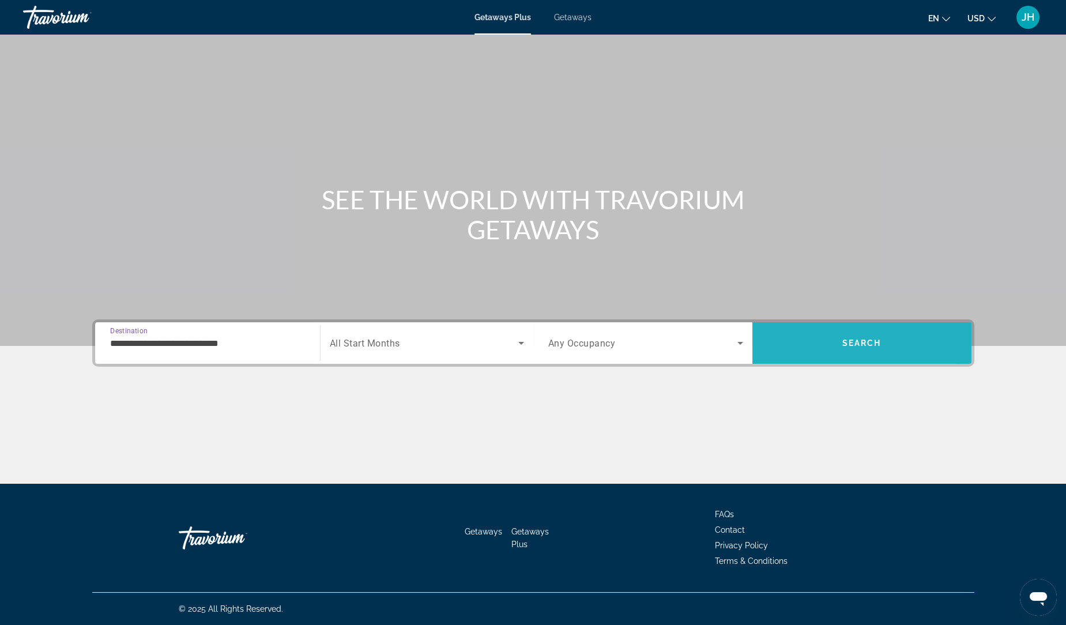
click at [817, 341] on span "Search" at bounding box center [861, 343] width 219 height 28
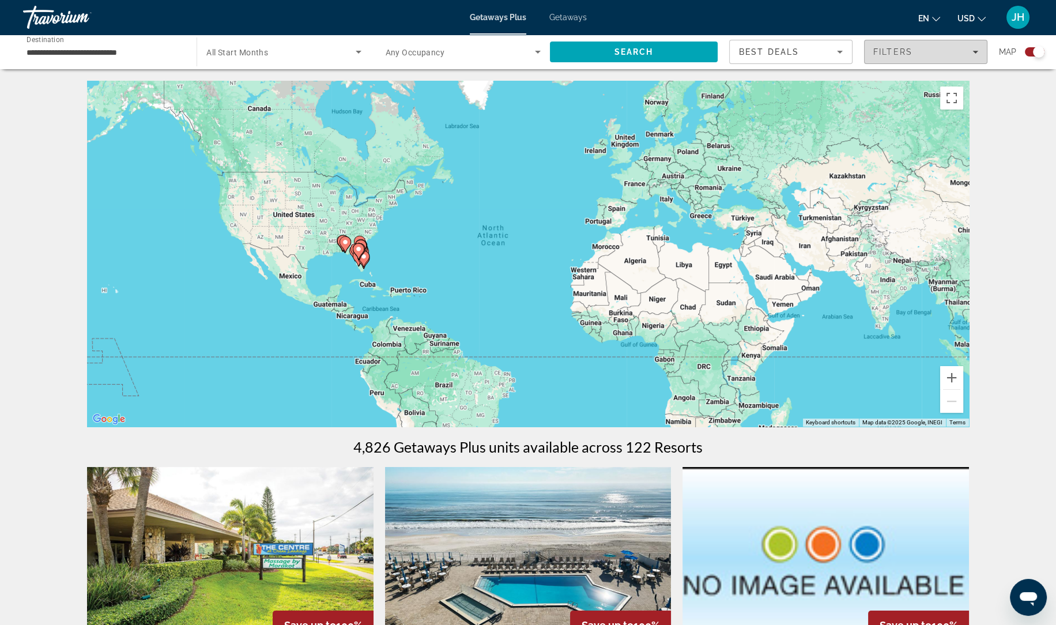
click at [937, 51] on div "Filters" at bounding box center [925, 51] width 105 height 9
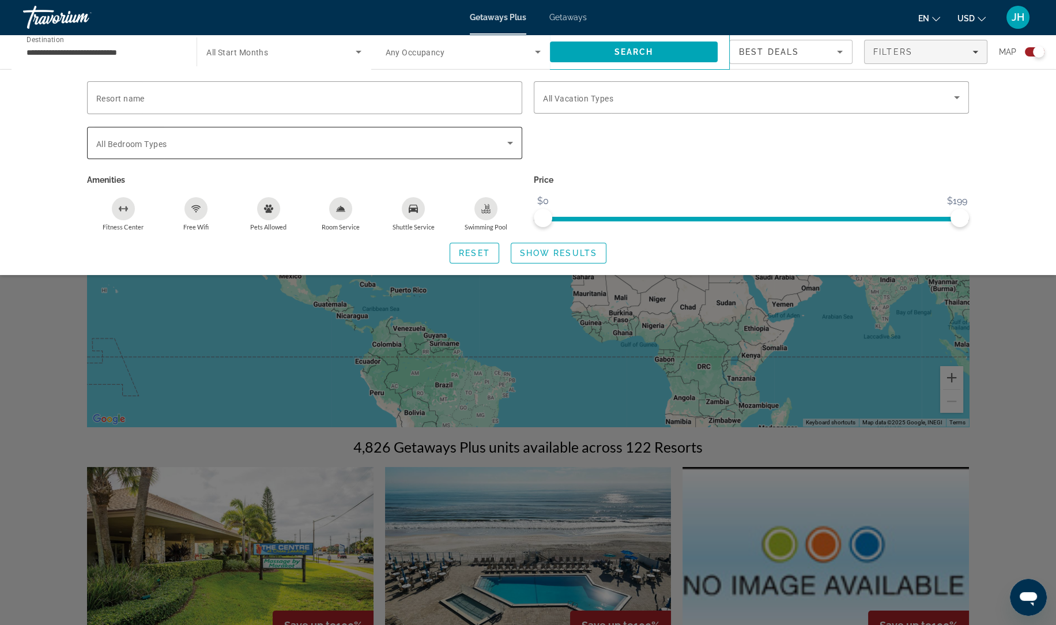
click at [379, 148] on span "Search widget" at bounding box center [301, 143] width 411 height 14
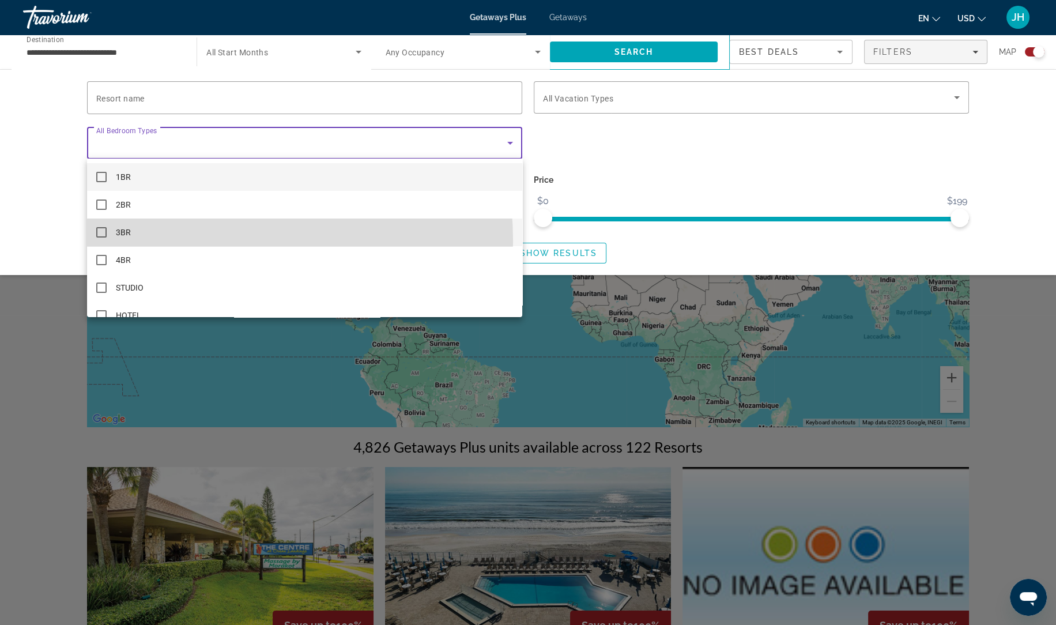
click at [168, 242] on mat-option "3BR" at bounding box center [304, 232] width 435 height 28
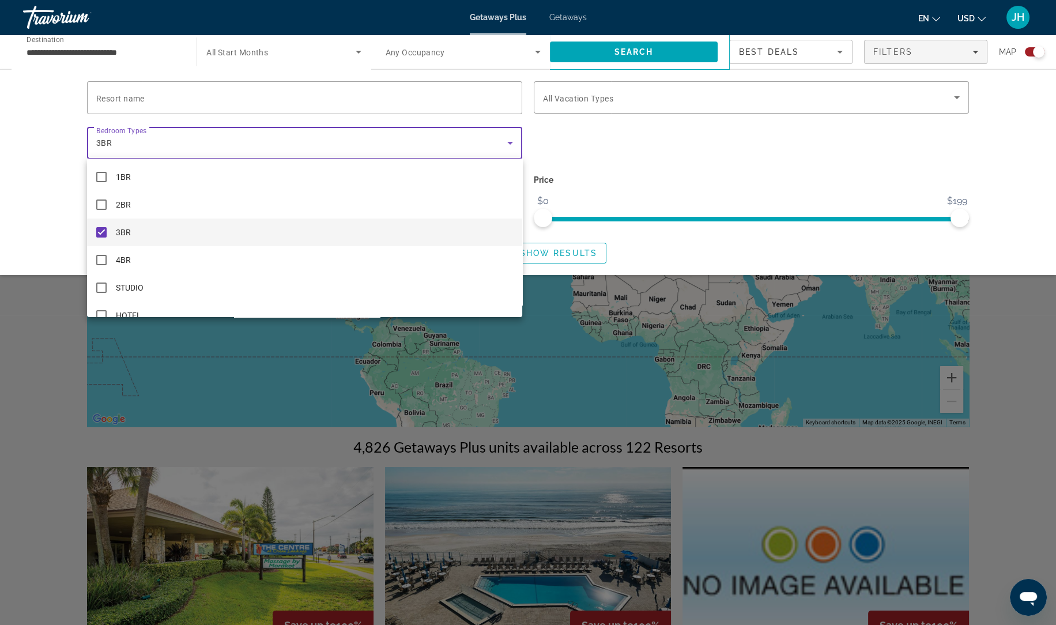
click at [662, 163] on div at bounding box center [528, 312] width 1056 height 625
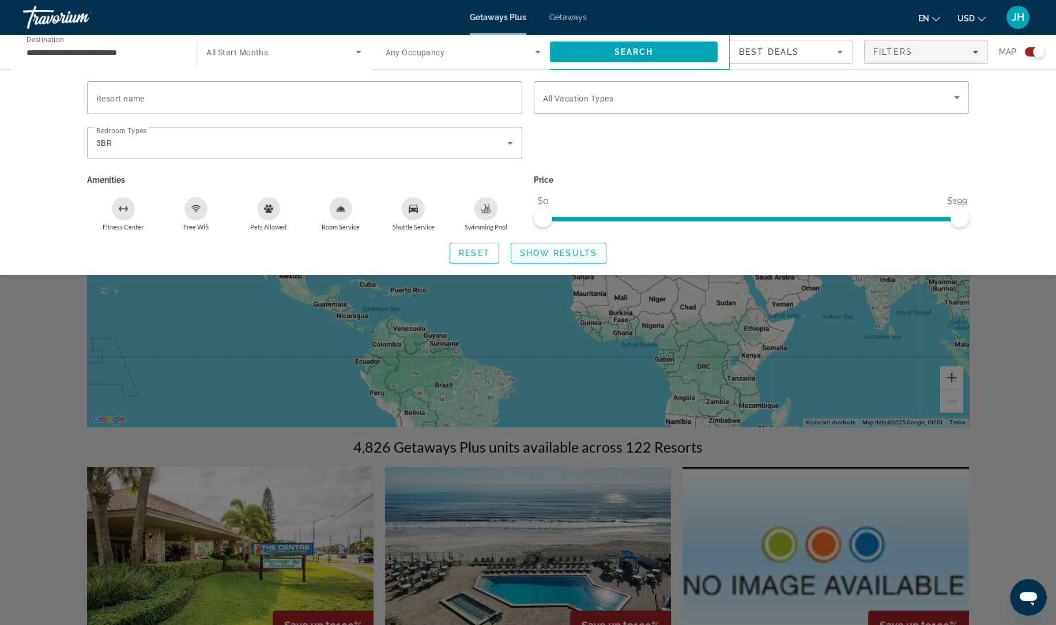
click at [586, 252] on span "Show Results" at bounding box center [558, 252] width 77 height 9
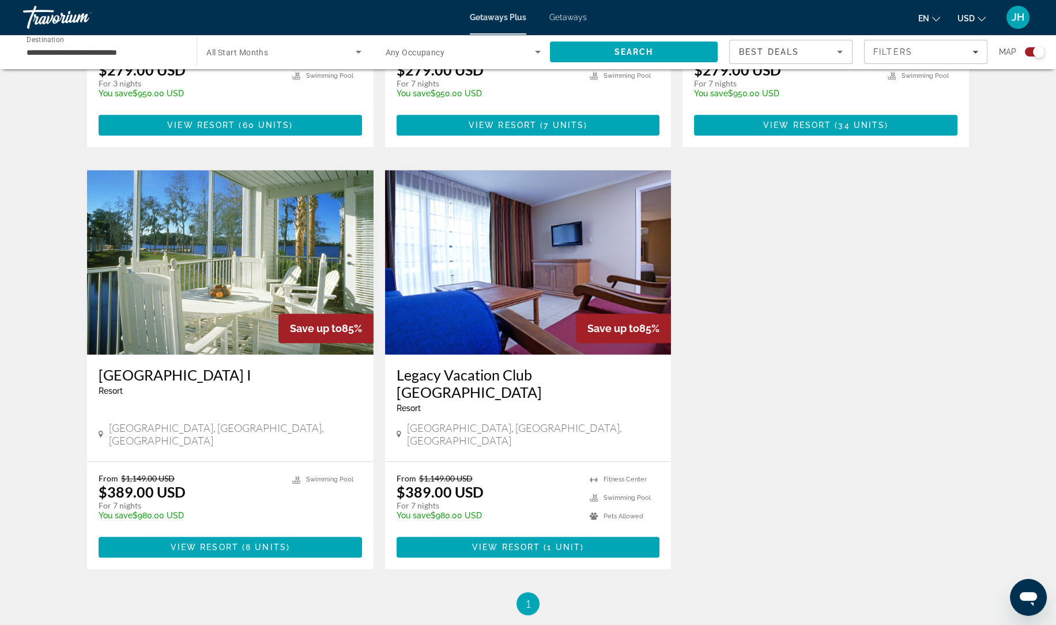
scroll to position [1155, 0]
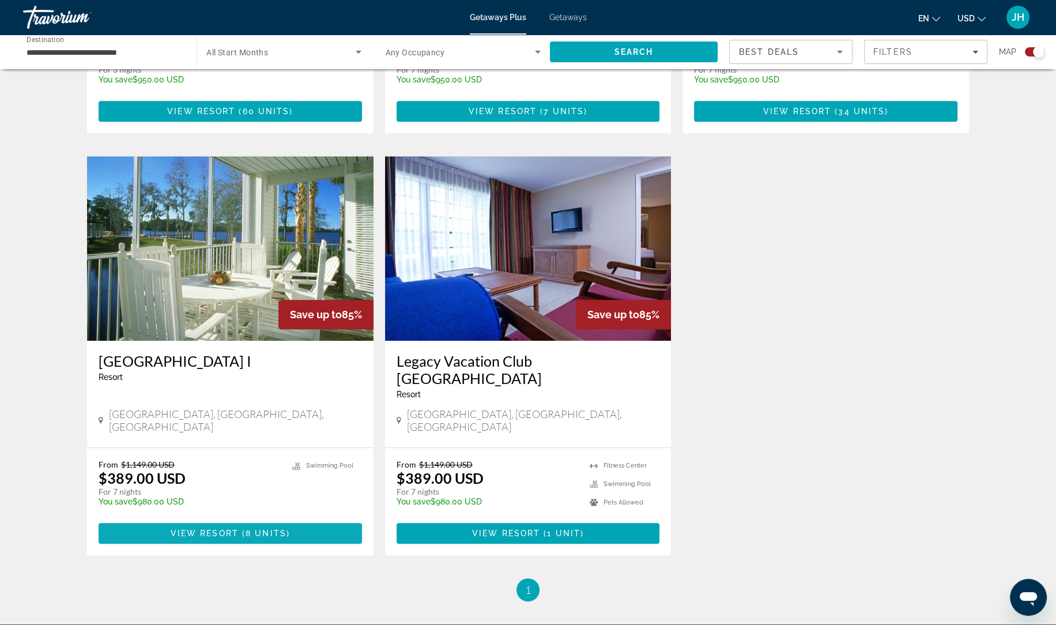
click at [217, 529] on span "View Resort" at bounding box center [205, 533] width 68 height 9
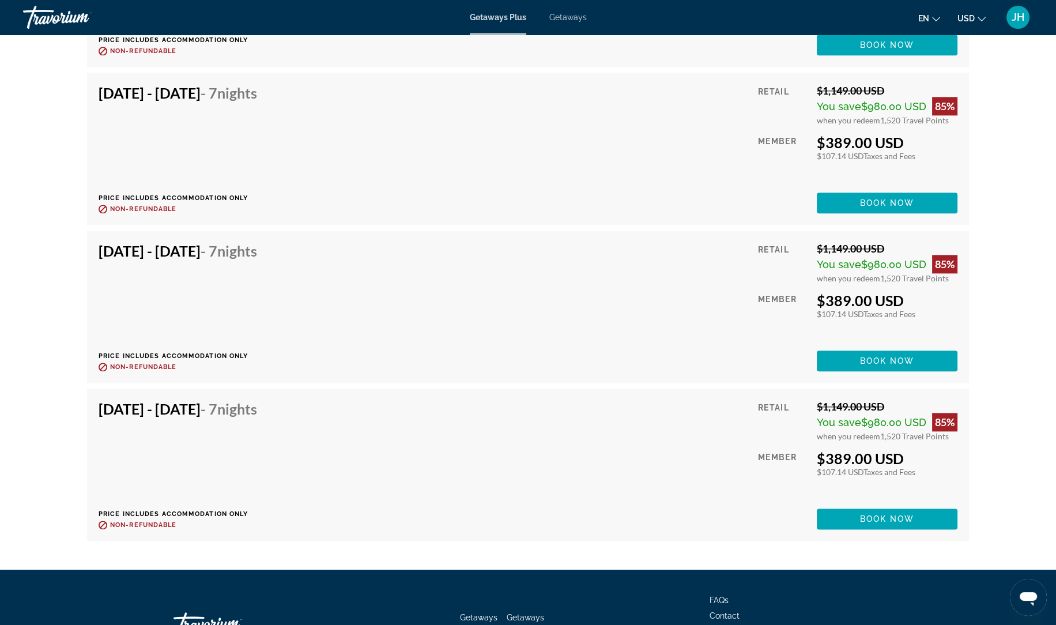
scroll to position [2277, 0]
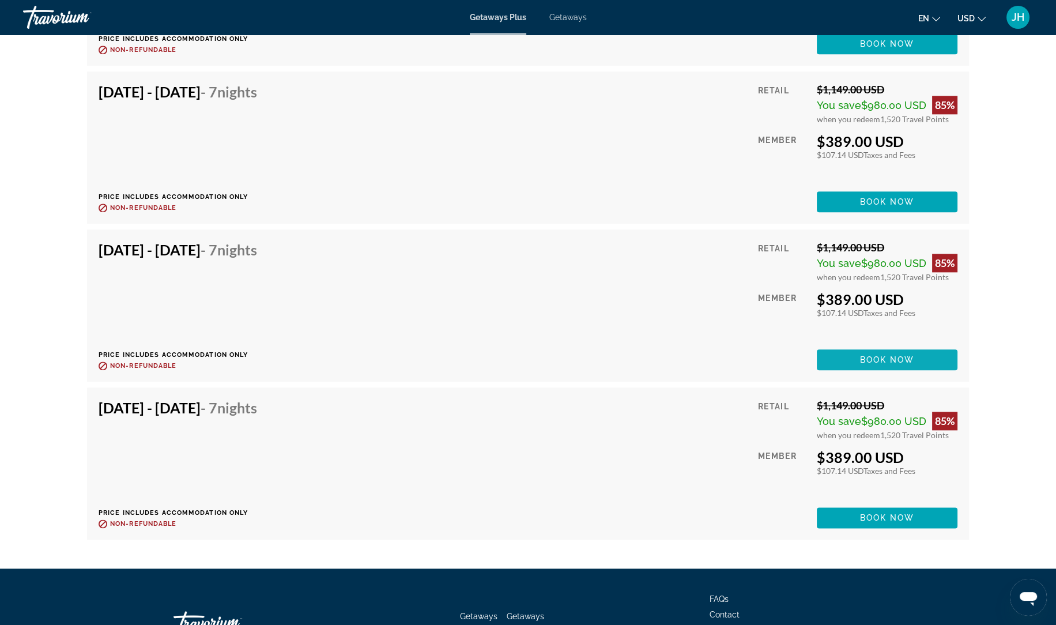
click at [924, 354] on span "Main content" at bounding box center [887, 360] width 141 height 28
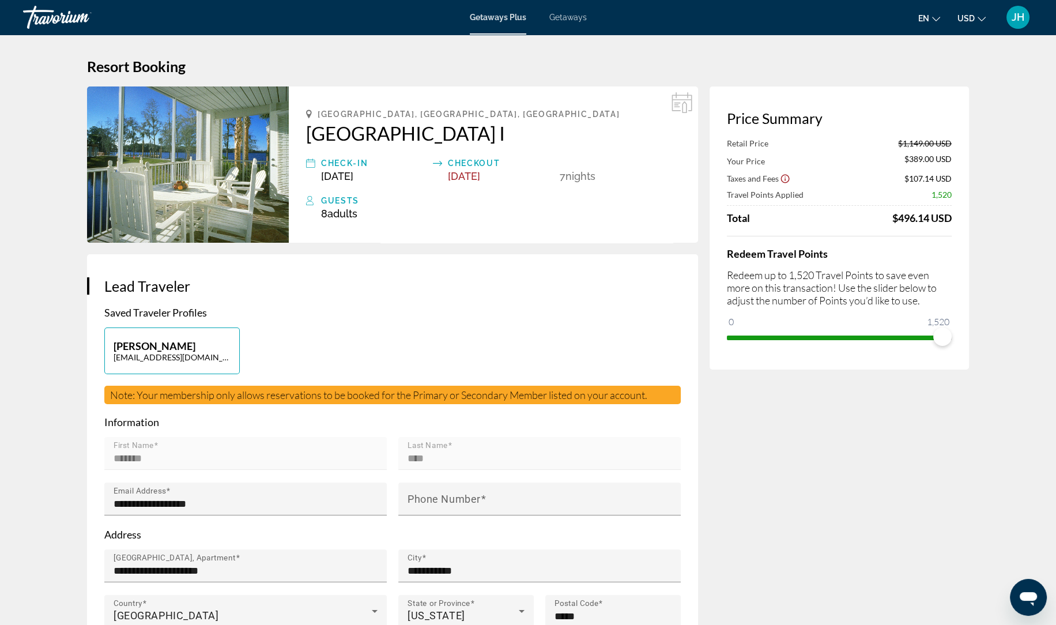
click at [21, 3] on div "Getaways Plus Getaways en English Español Français Italiano Português русский U…" at bounding box center [528, 17] width 1056 height 30
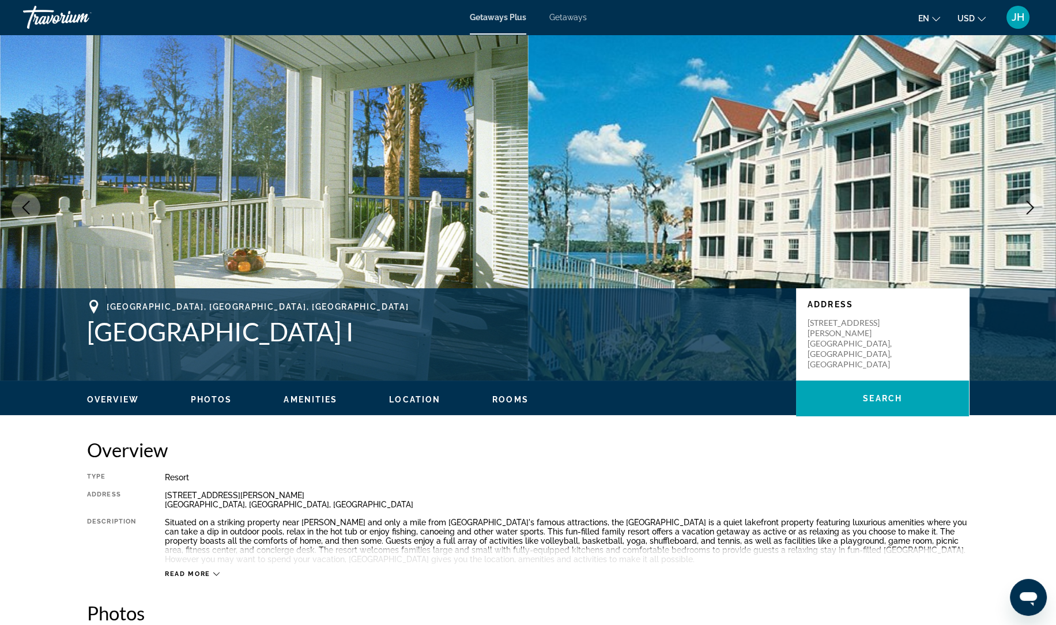
click at [564, 21] on span "Getaways" at bounding box center [567, 17] width 37 height 9
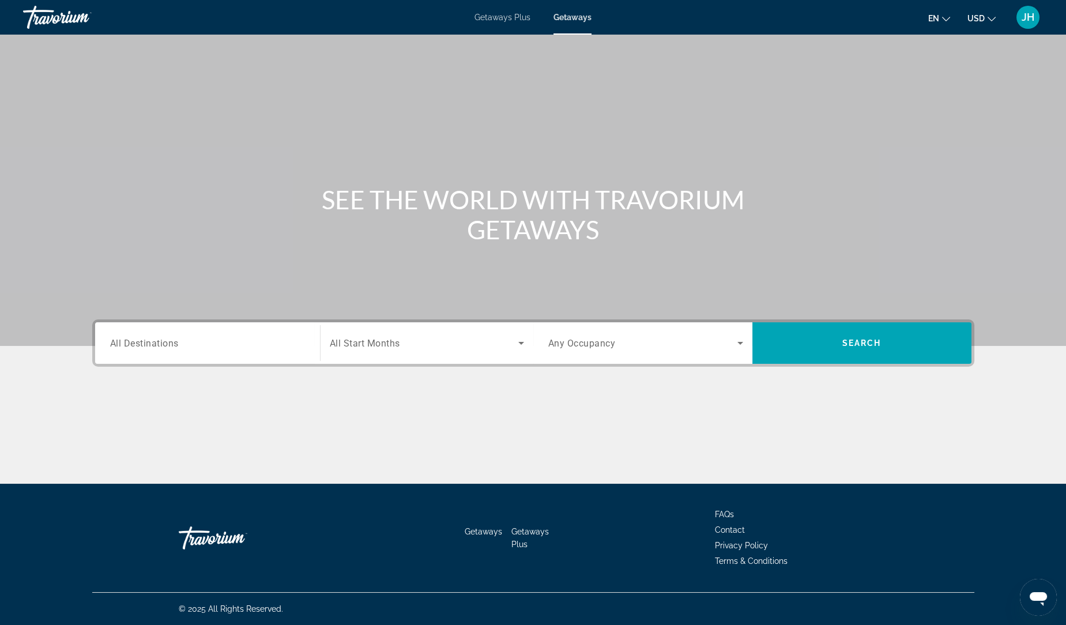
click at [193, 348] on input "Destination All Destinations" at bounding box center [207, 344] width 195 height 14
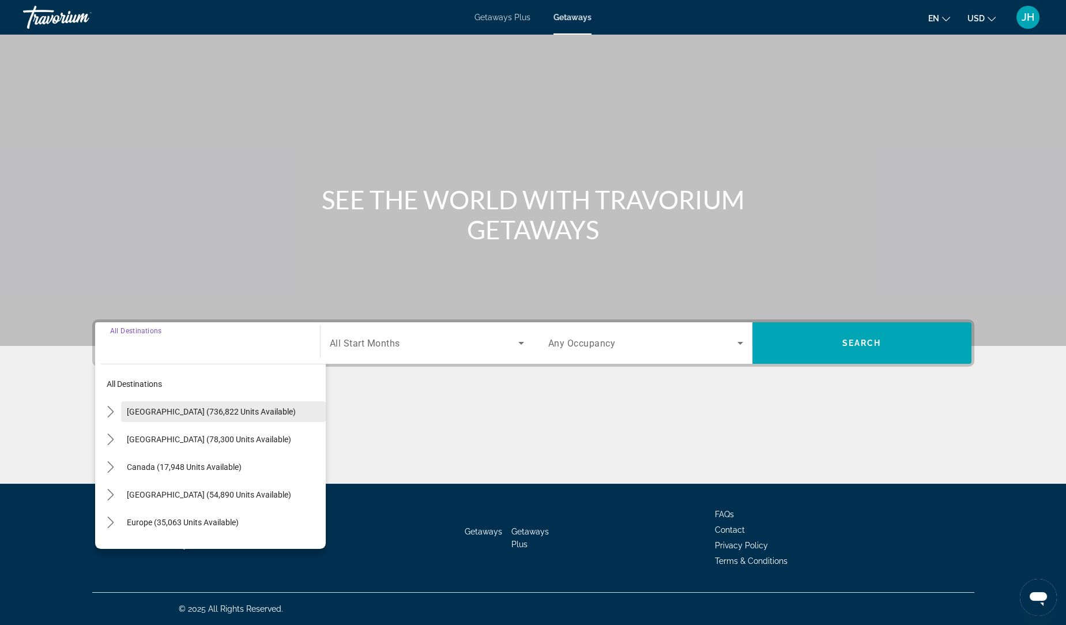
click at [191, 415] on span "[GEOGRAPHIC_DATA] (736,822 units available)" at bounding box center [211, 411] width 169 height 9
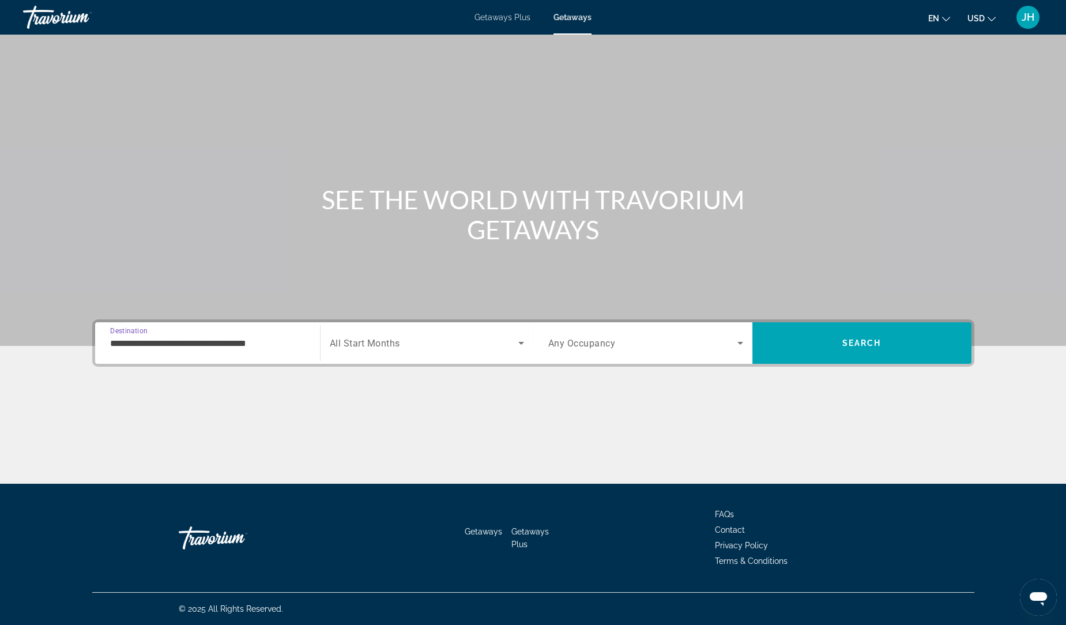
click at [229, 347] on input "**********" at bounding box center [207, 344] width 195 height 14
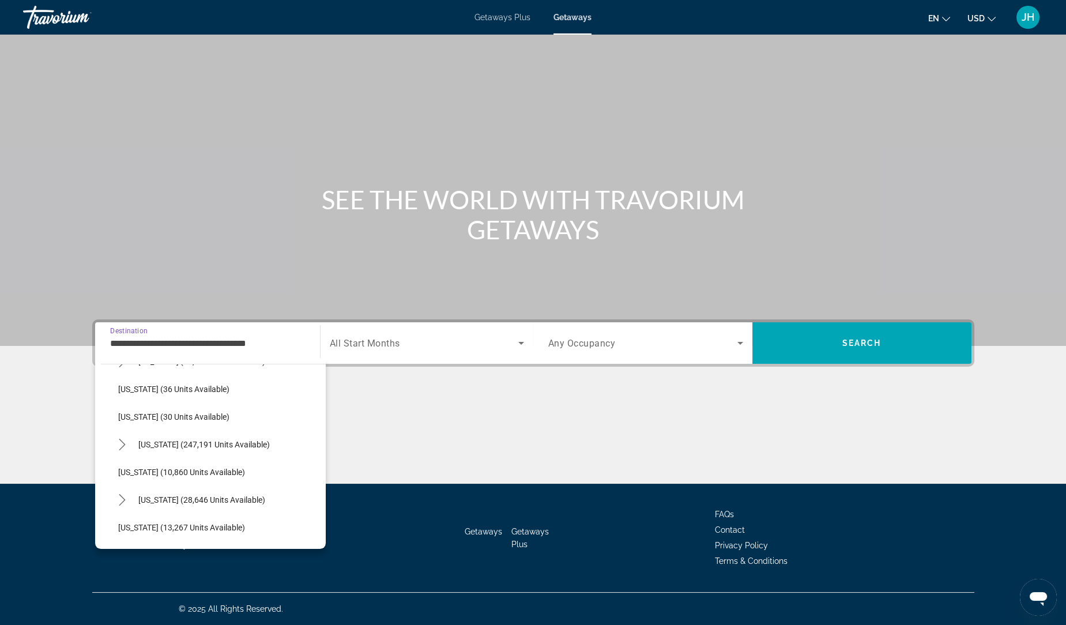
scroll to position [161, 0]
click at [250, 452] on span "Select destination: Florida (247,191 units available)" at bounding box center [229, 444] width 193 height 28
type input "**********"
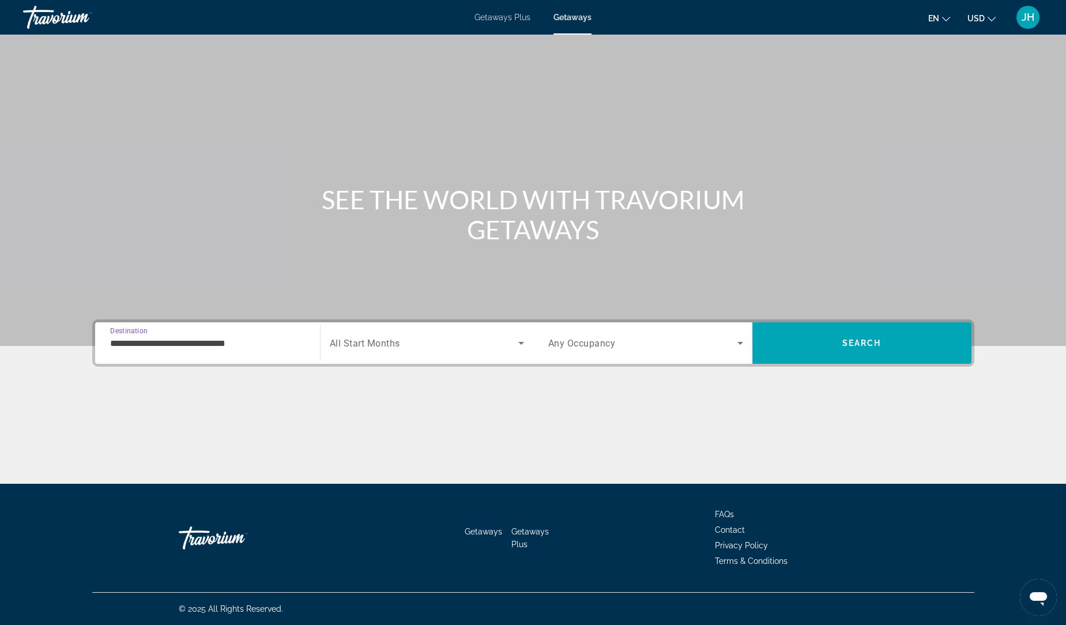
click at [474, 356] on div "Search widget" at bounding box center [427, 343] width 194 height 32
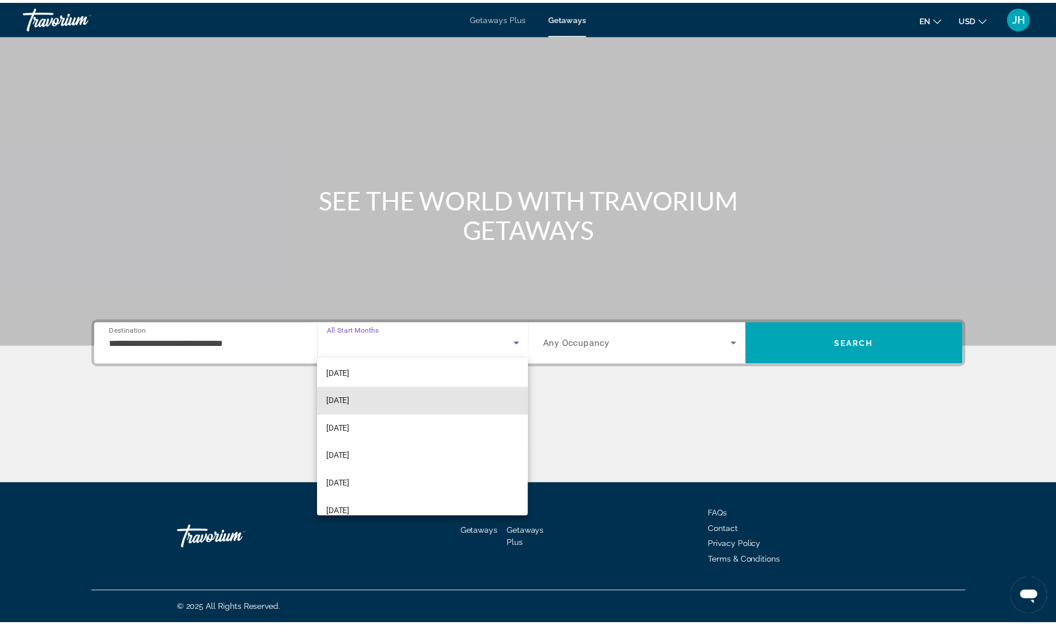
scroll to position [59, 0]
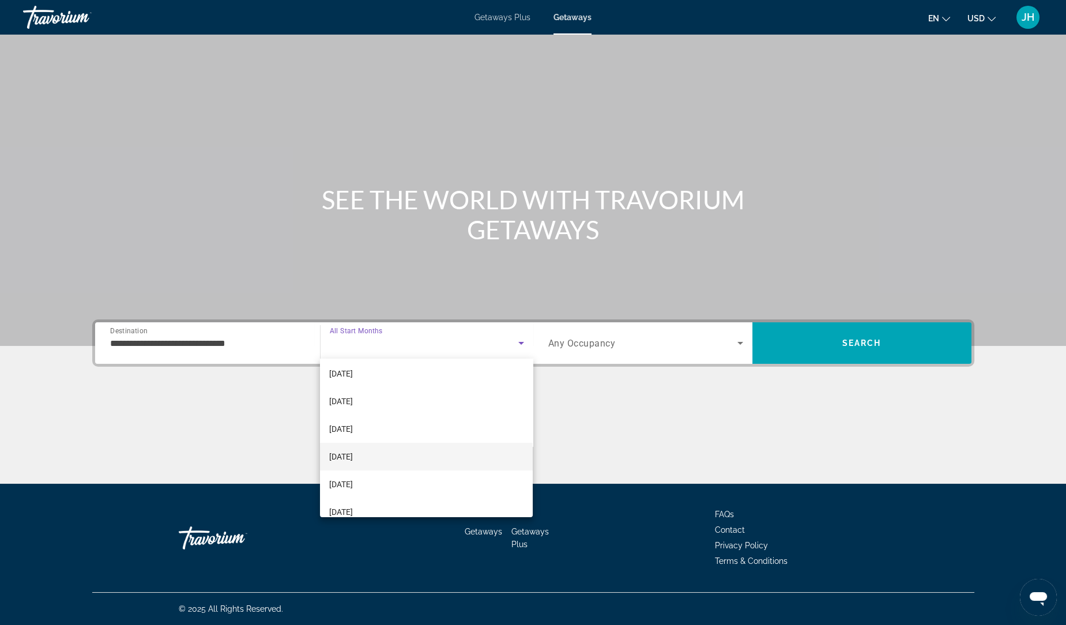
click at [465, 466] on mat-option "[DATE]" at bounding box center [426, 457] width 213 height 28
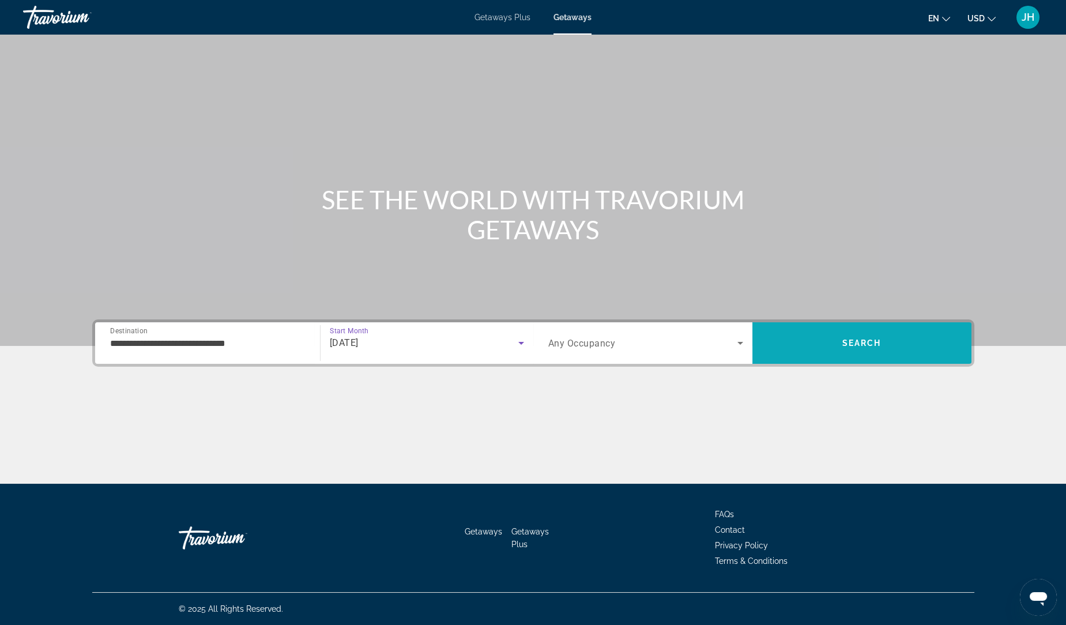
click at [829, 353] on span "Search" at bounding box center [861, 343] width 219 height 28
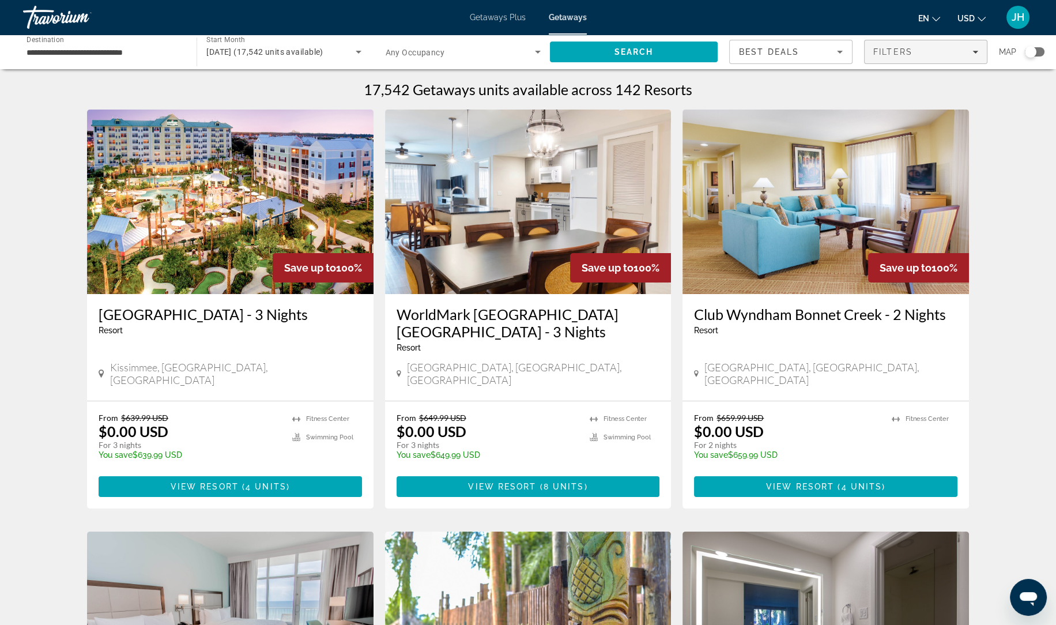
click at [922, 52] on div "Filters" at bounding box center [925, 51] width 105 height 9
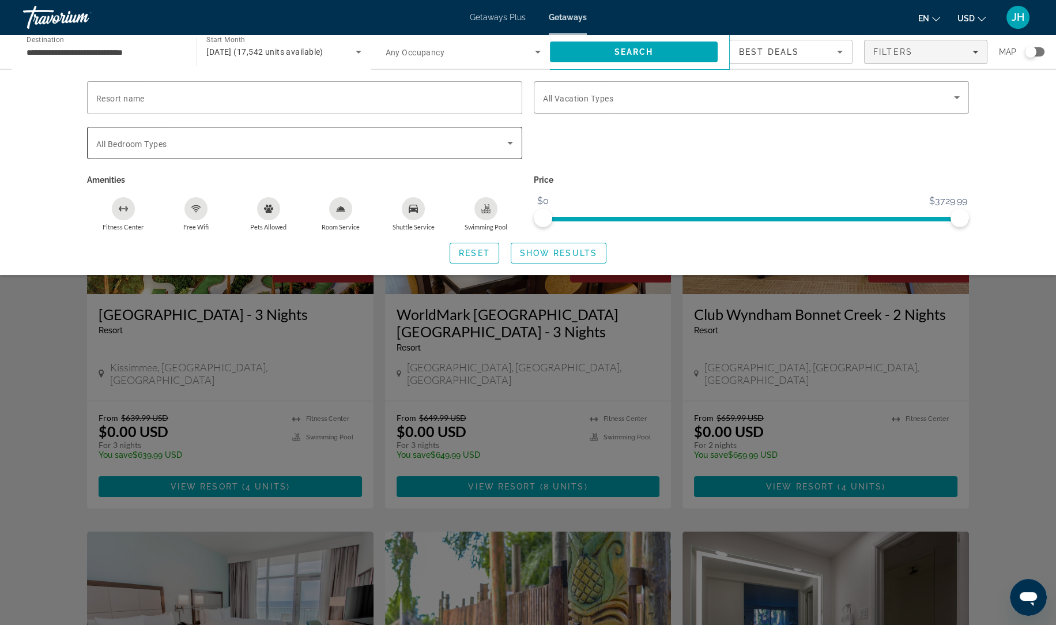
click at [340, 136] on span "Search widget" at bounding box center [301, 143] width 411 height 14
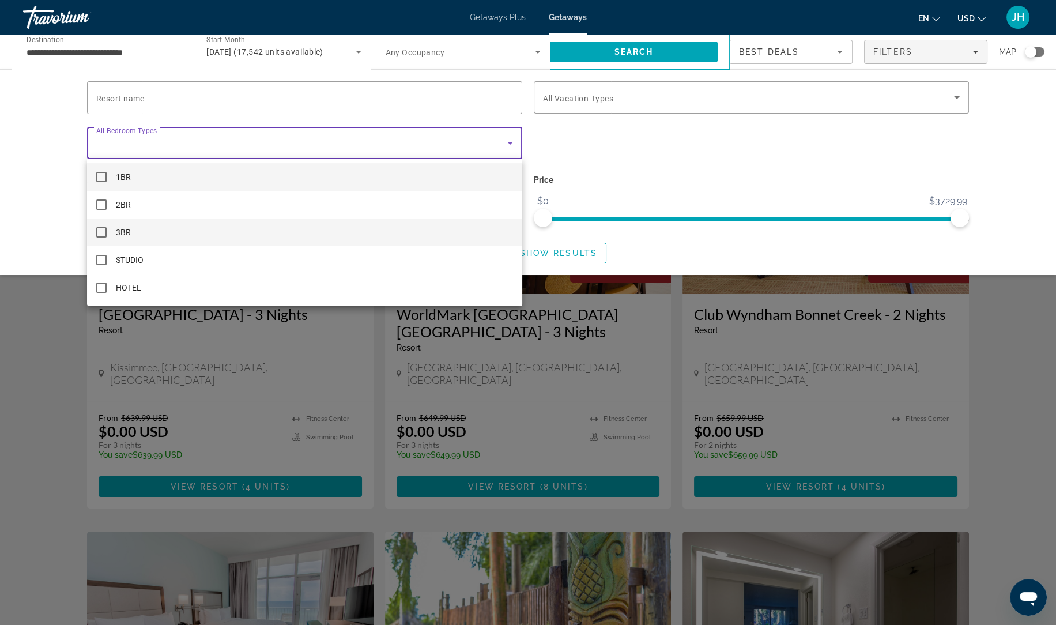
click at [193, 241] on mat-option "3BR" at bounding box center [304, 232] width 435 height 28
click at [588, 258] on div at bounding box center [528, 312] width 1056 height 625
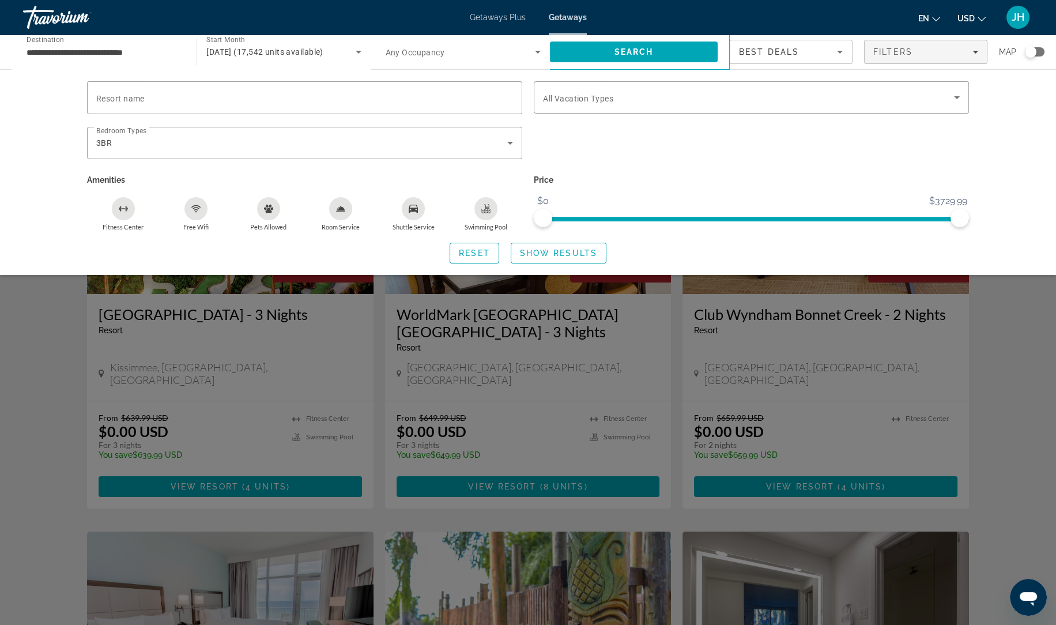
click at [581, 259] on span "Search widget" at bounding box center [558, 253] width 95 height 28
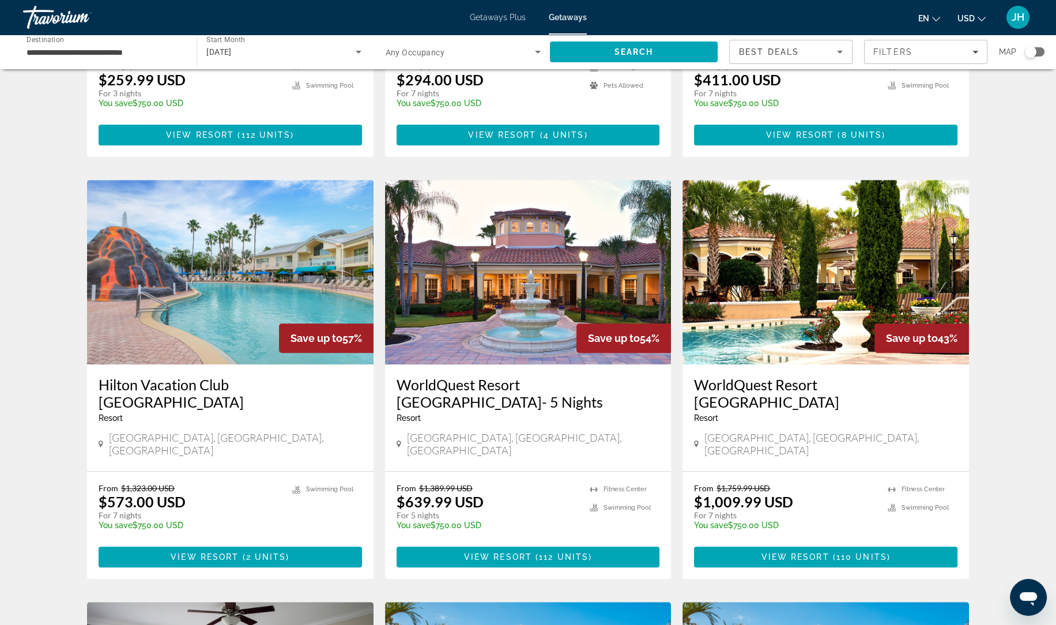
scroll to position [774, 0]
click at [585, 552] on span "112 units" at bounding box center [564, 556] width 50 height 9
